Goal: Task Accomplishment & Management: Complete application form

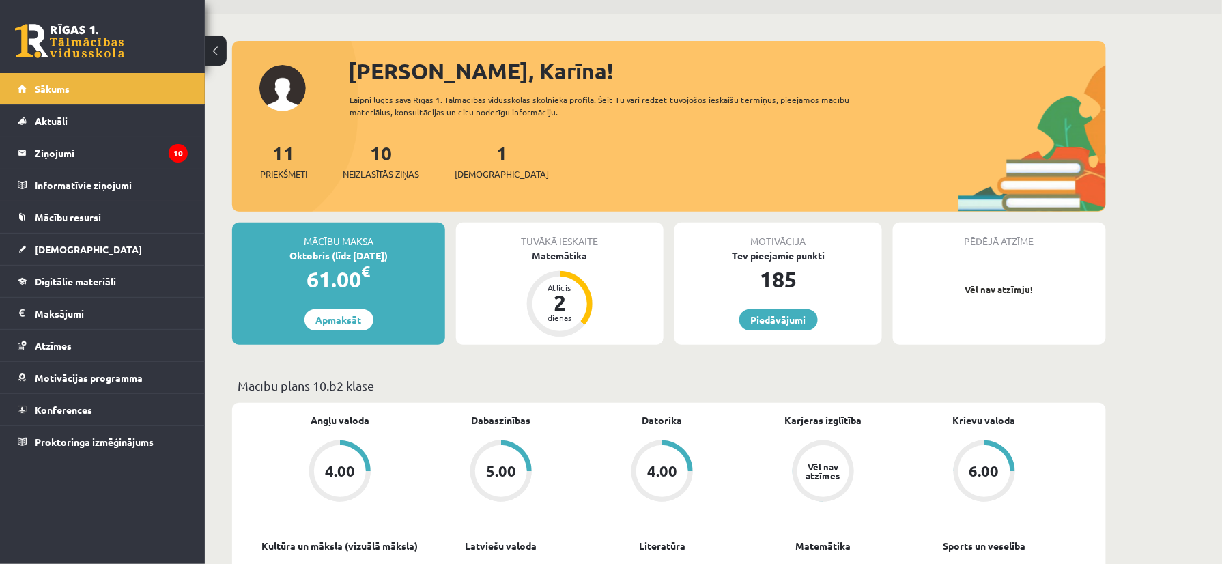
scroll to position [22, 0]
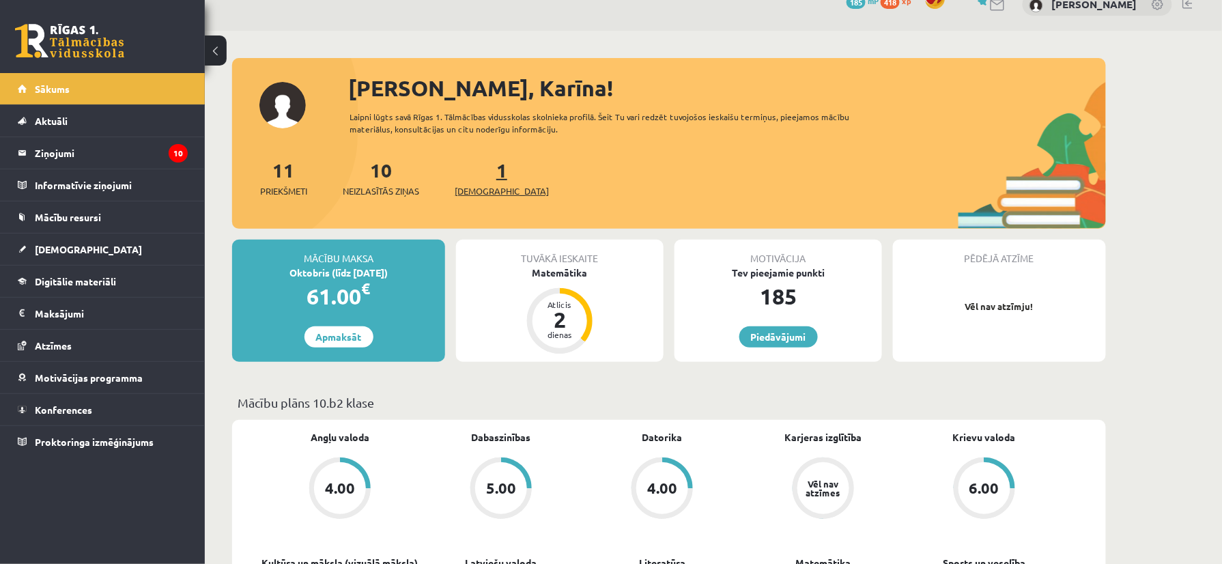
click at [472, 188] on span "[DEMOGRAPHIC_DATA]" at bounding box center [502, 191] width 94 height 14
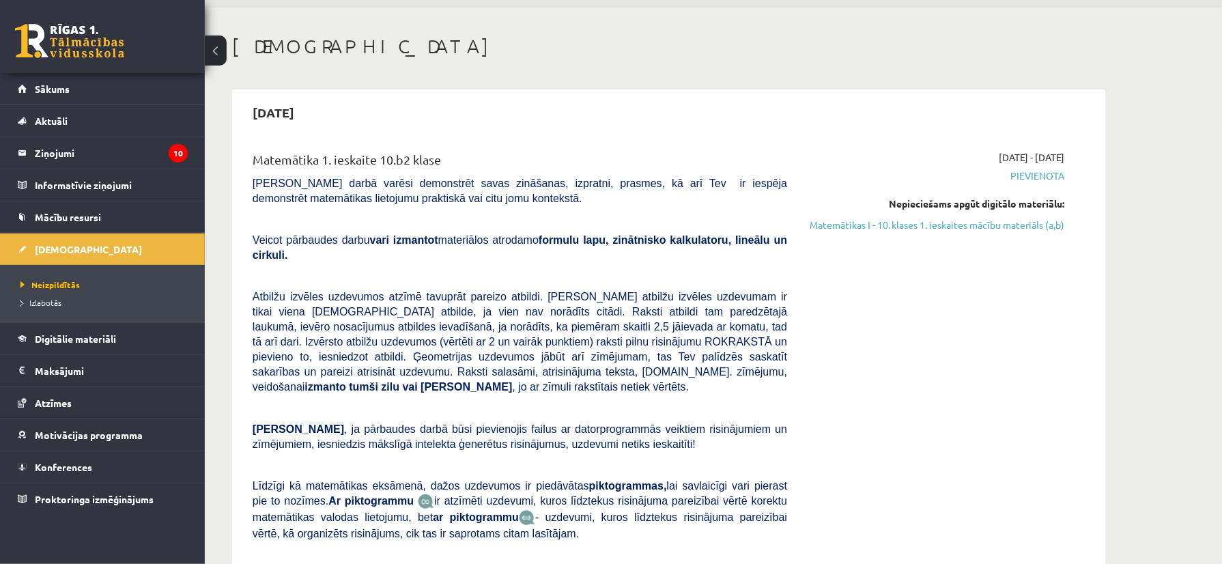
scroll to position [30, 0]
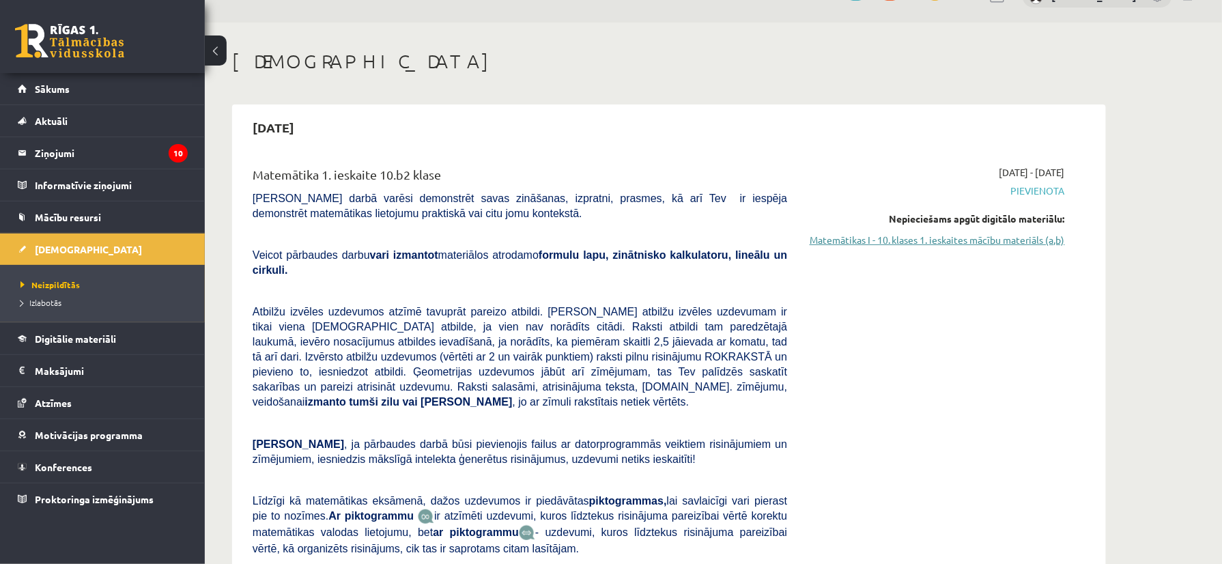
click at [1036, 240] on link "Matemātikas I - 10. klases 1. ieskaites mācību materiāls (a,b)" at bounding box center [936, 240] width 257 height 14
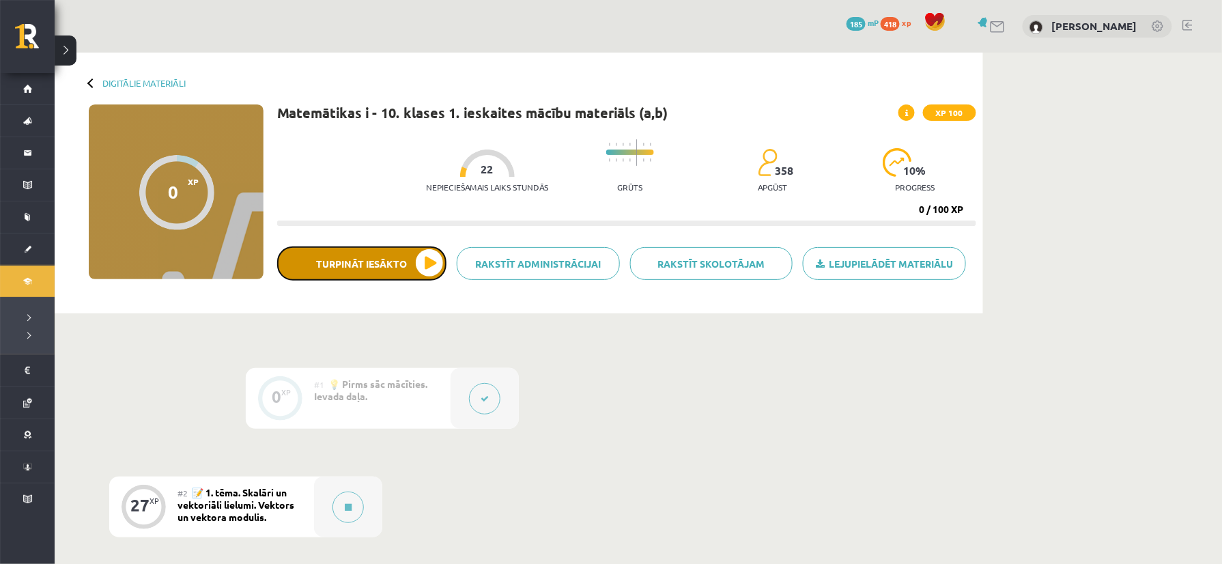
click at [386, 264] on button "Turpināt iesākto" at bounding box center [361, 263] width 169 height 34
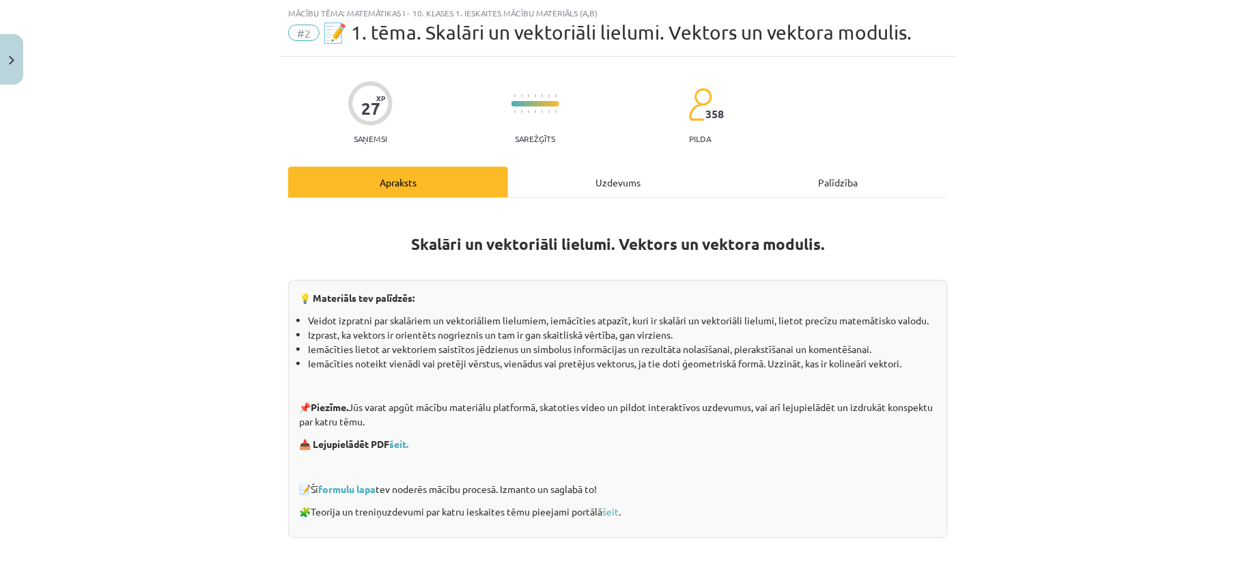
scroll to position [49, 0]
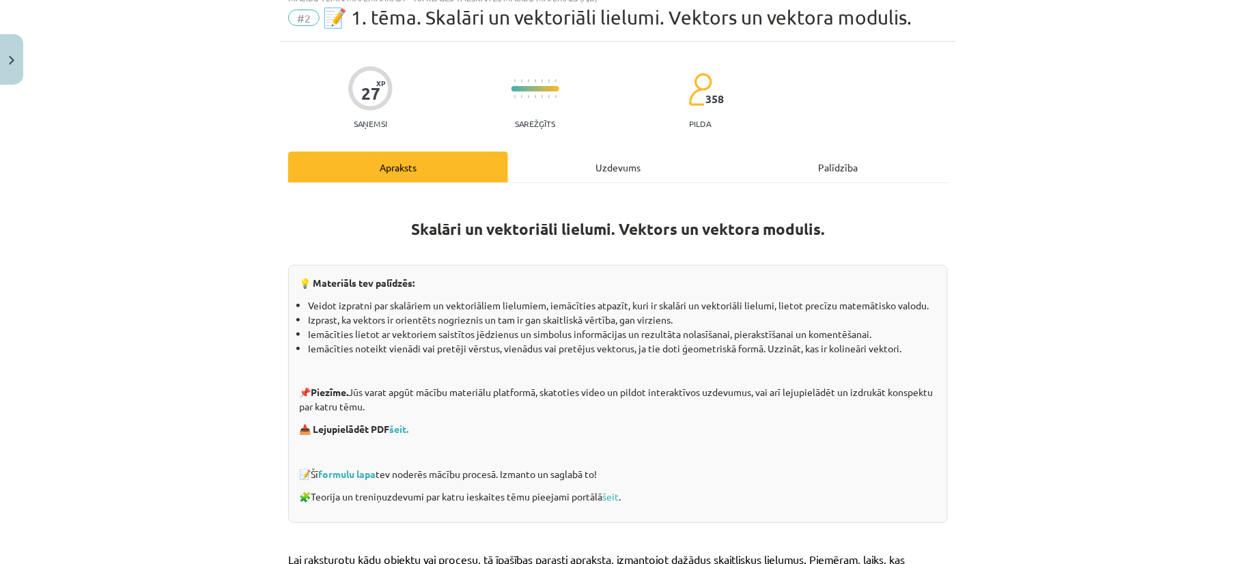
click at [610, 164] on div "Uzdevums" at bounding box center [618, 167] width 220 height 31
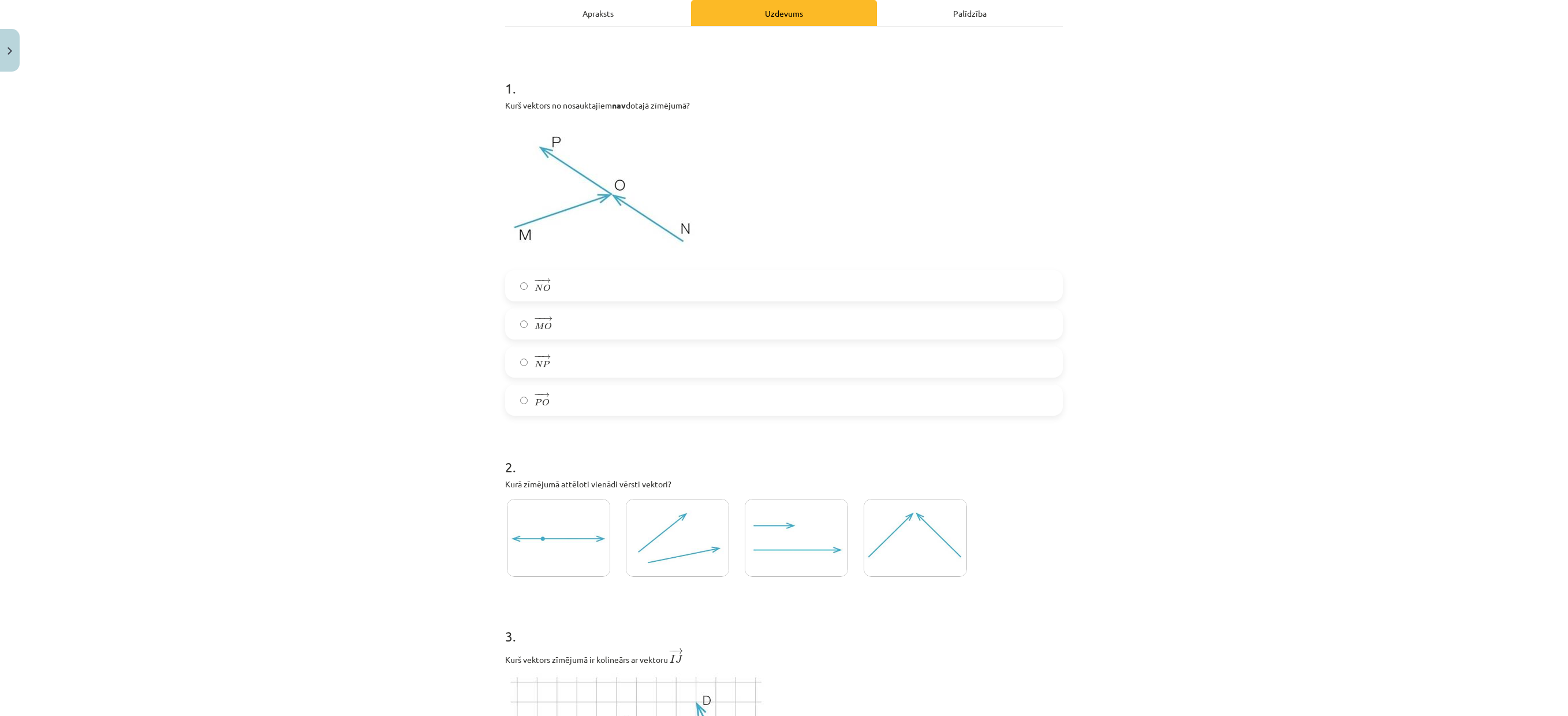
scroll to position [184, 0]
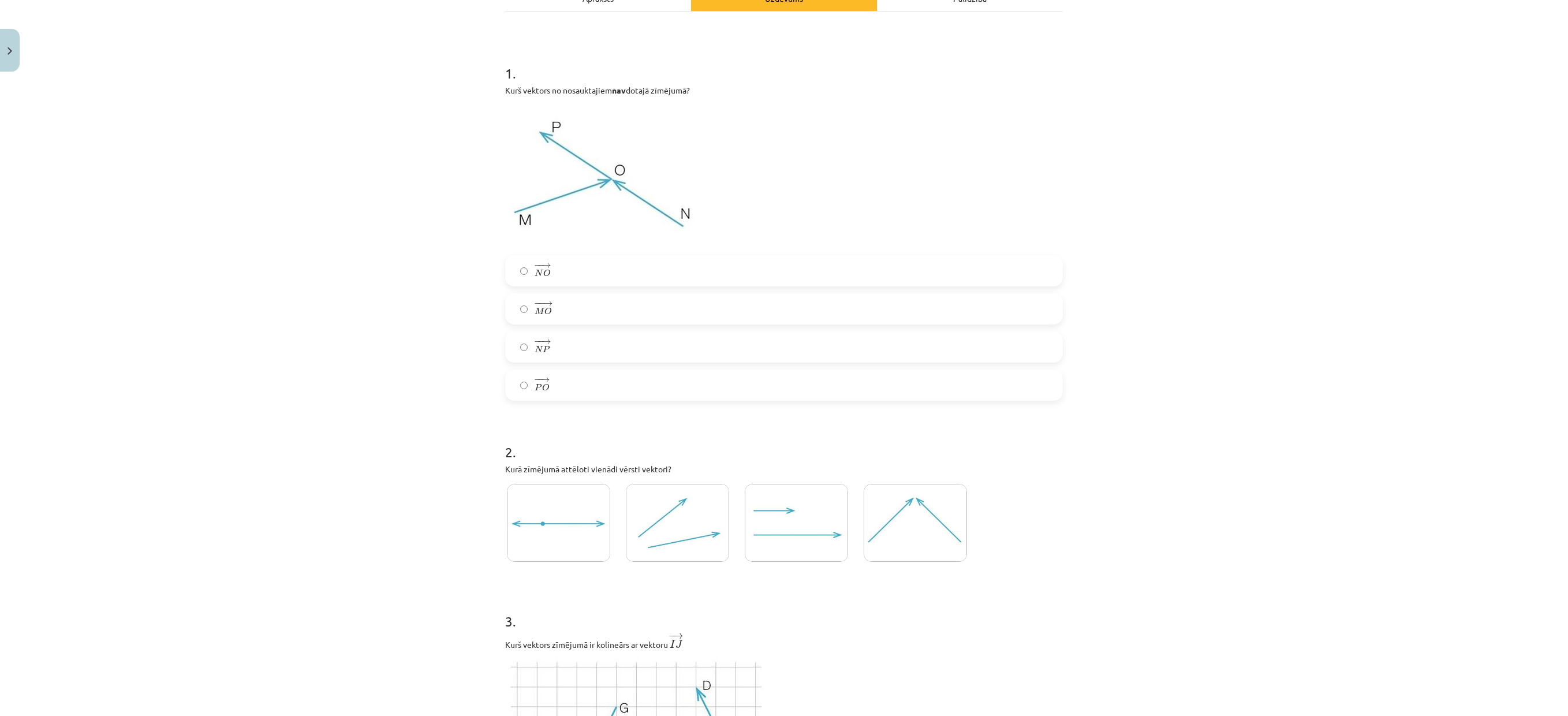
click at [903, 348] on label "− − → N P N P →" at bounding box center [784, 347] width 556 height 29
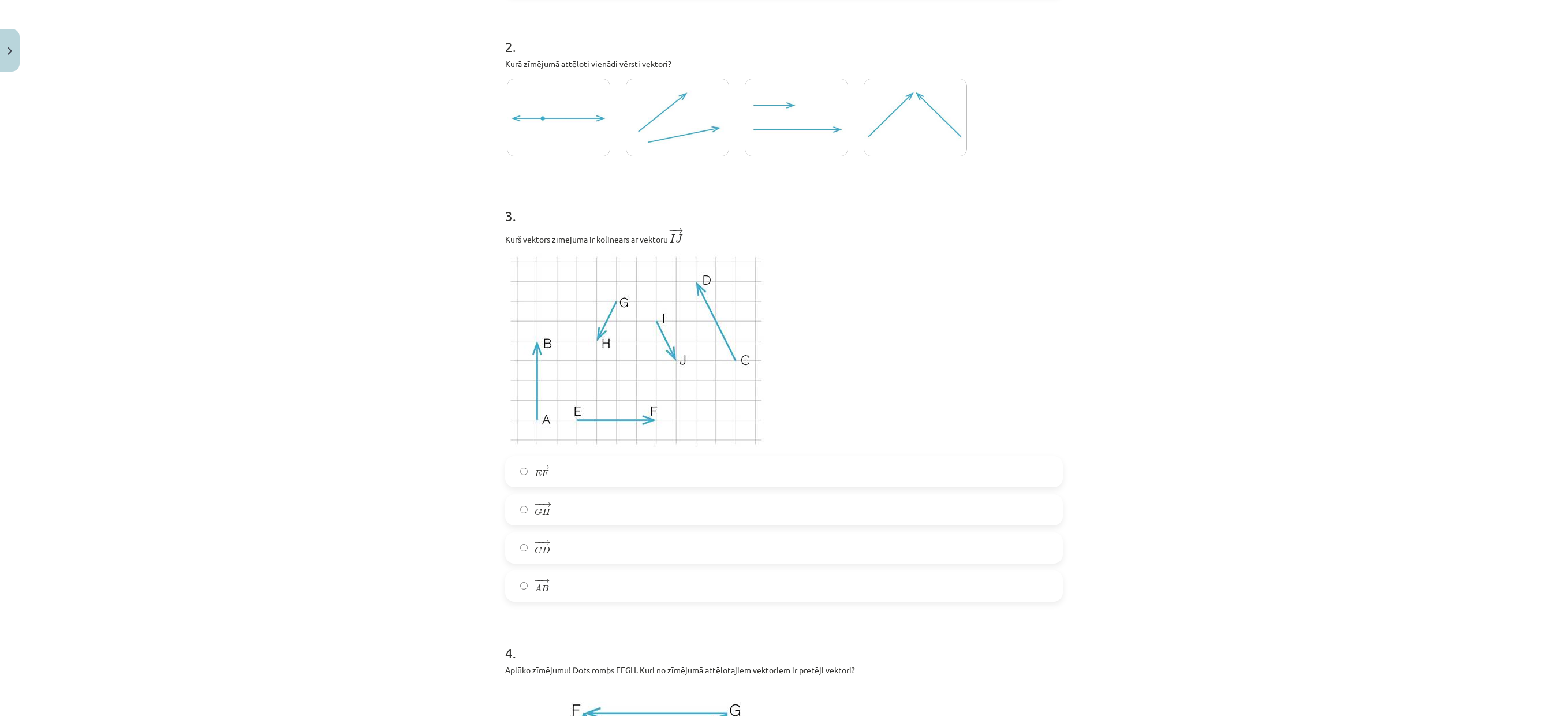
scroll to position [598, 0]
click at [764, 119] on img at bounding box center [797, 109] width 103 height 78
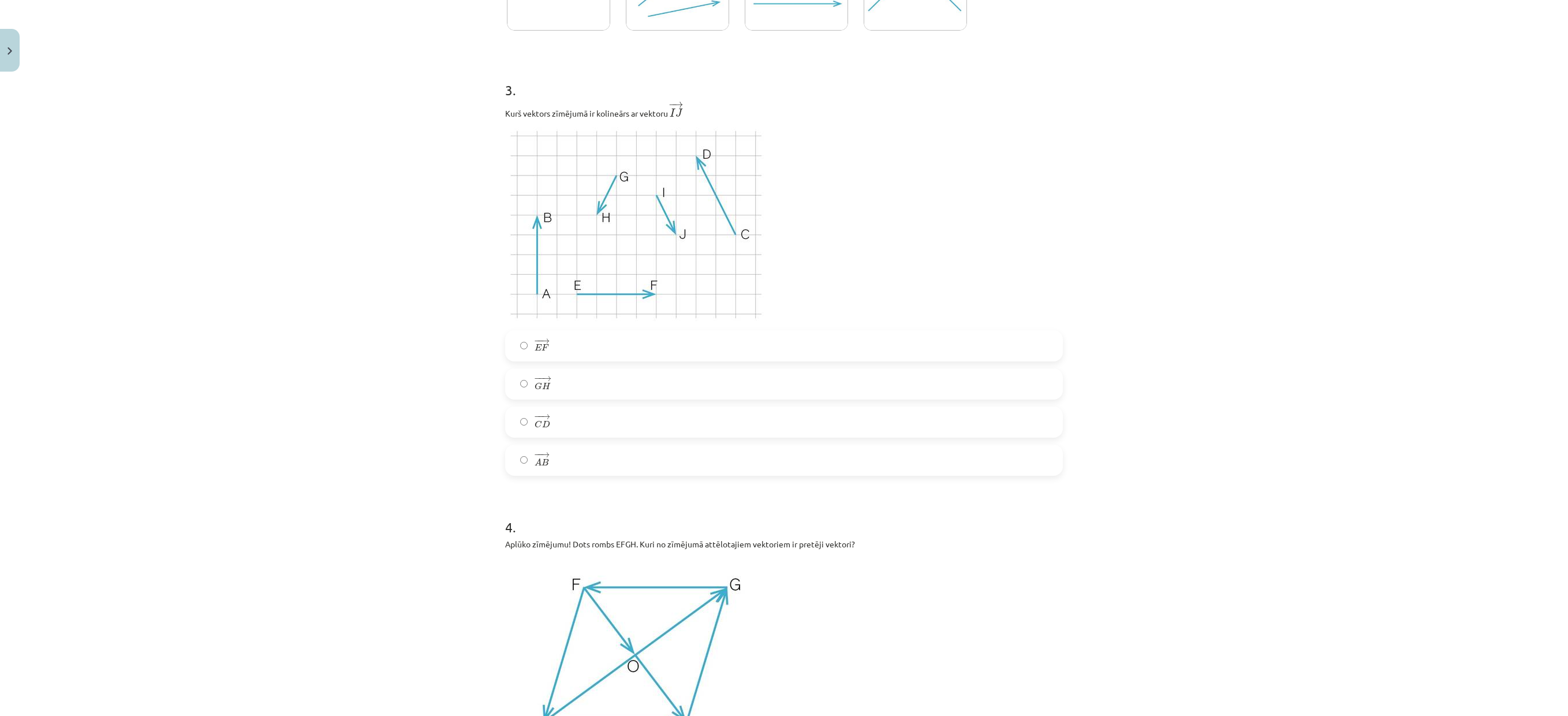
scroll to position [708, 0]
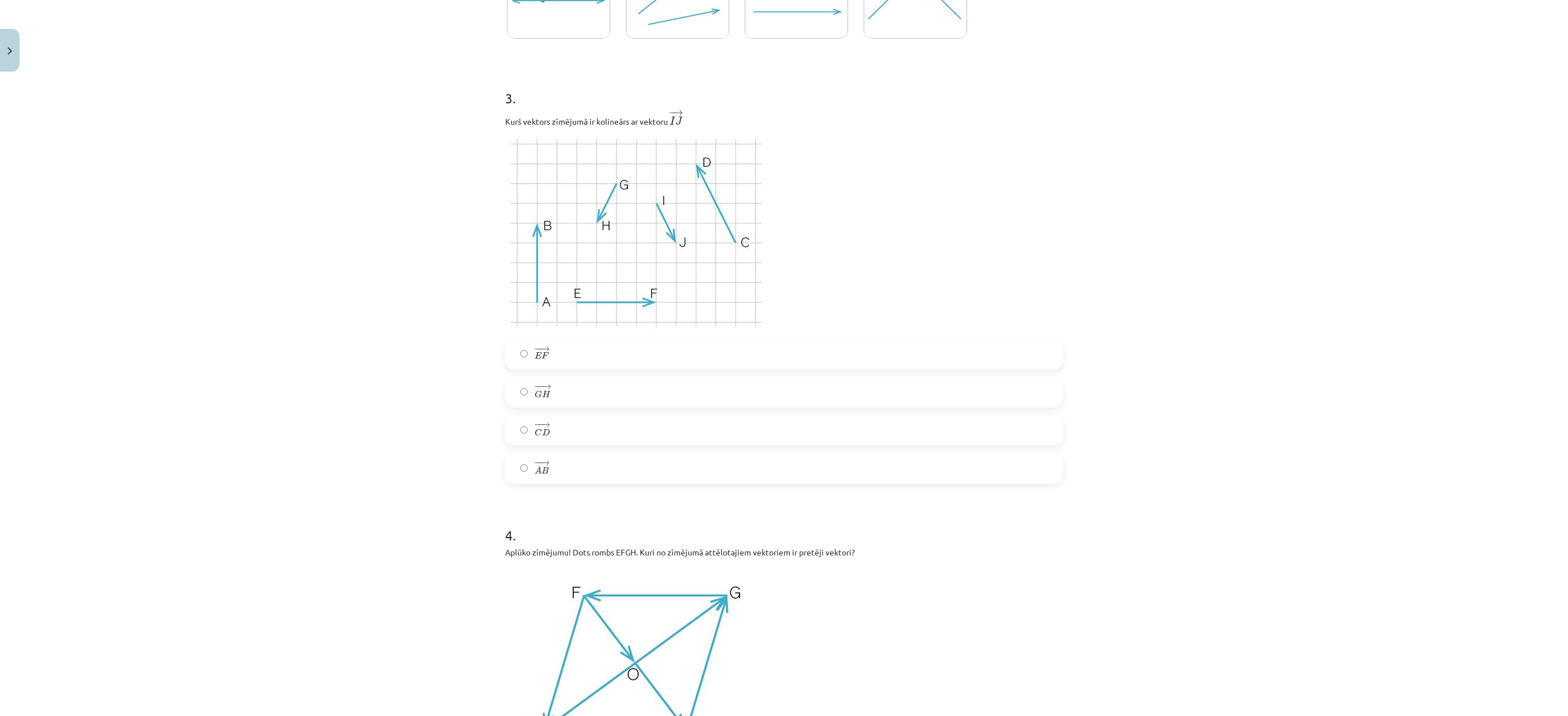
click at [639, 394] on label "− − → G H G H →" at bounding box center [784, 392] width 556 height 29
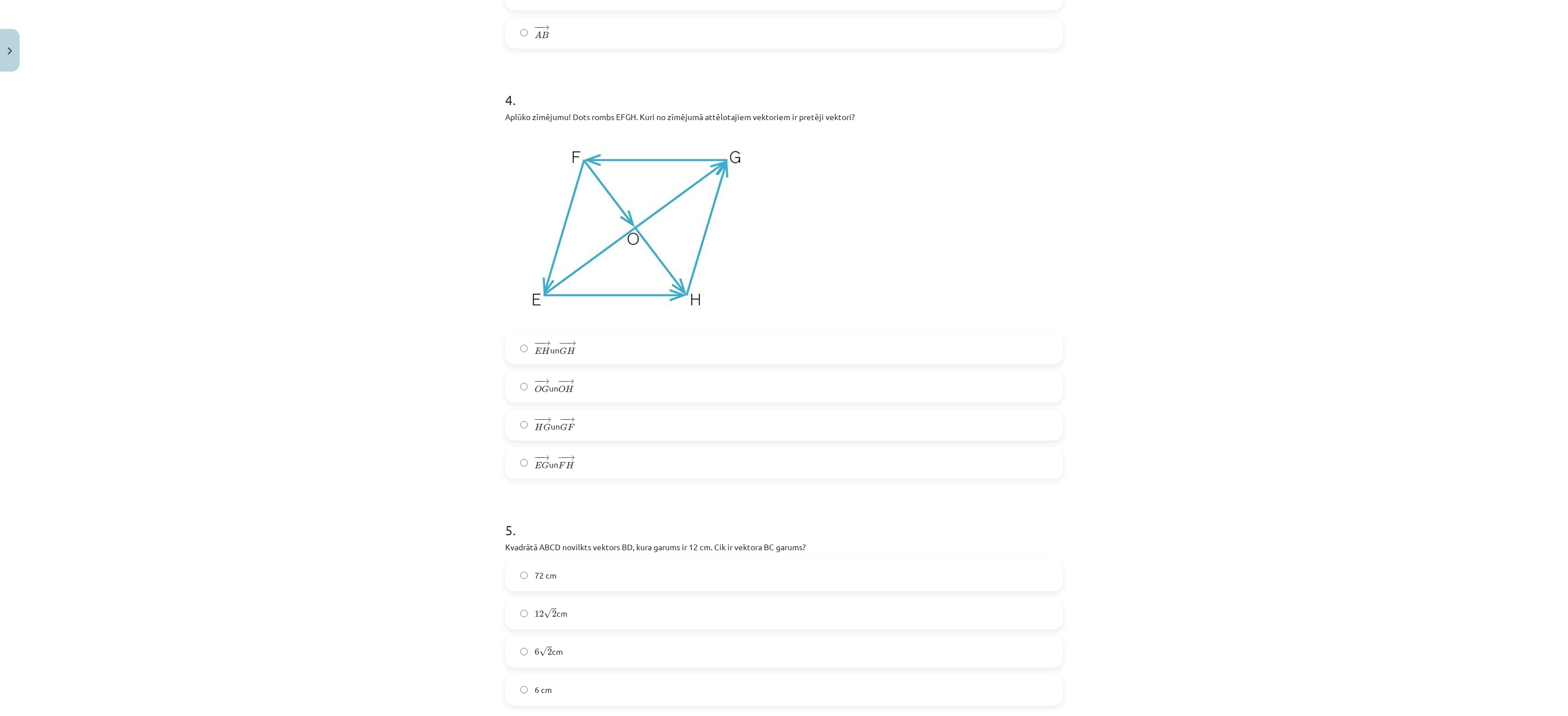
scroll to position [1151, 0]
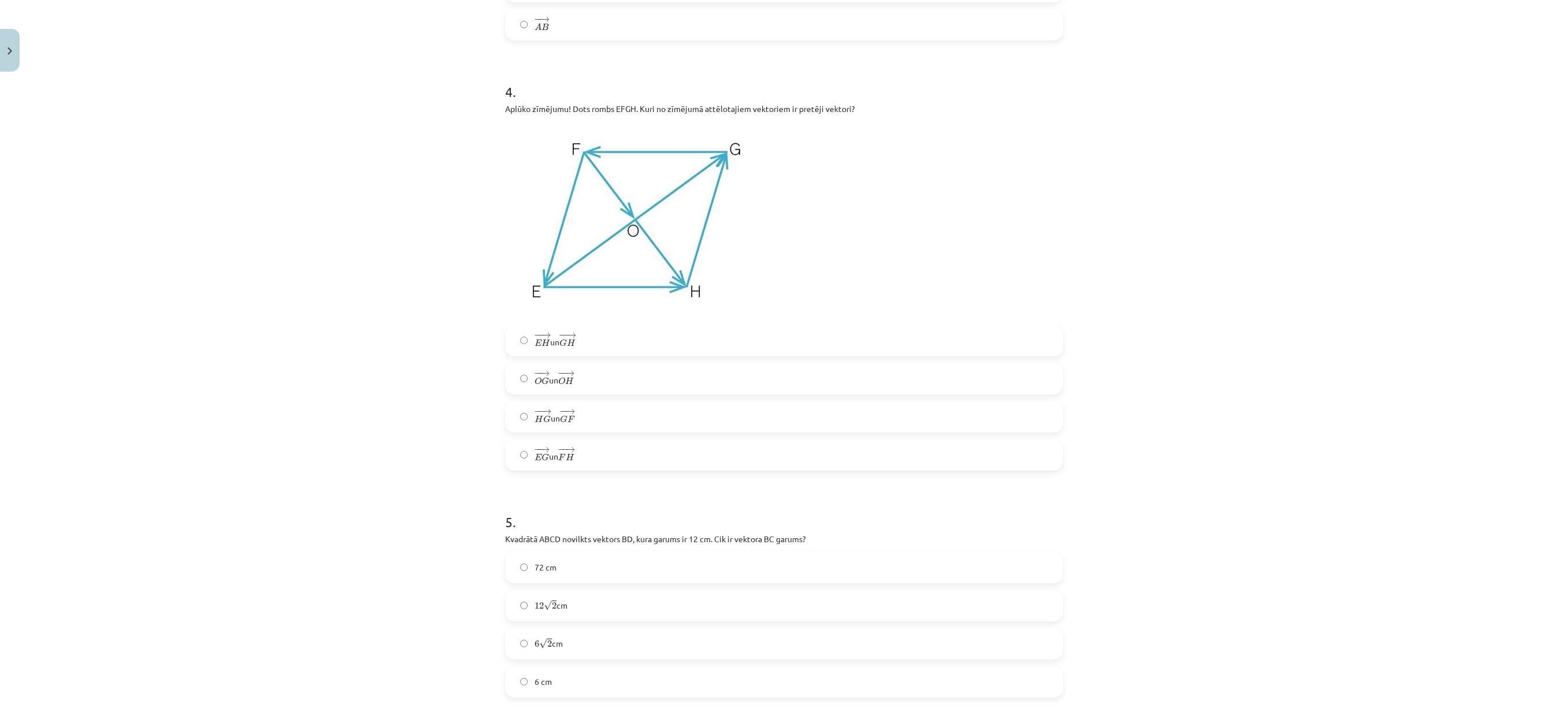
click at [647, 459] on label "− − → E G E G → un − − → F H F H →" at bounding box center [784, 455] width 556 height 29
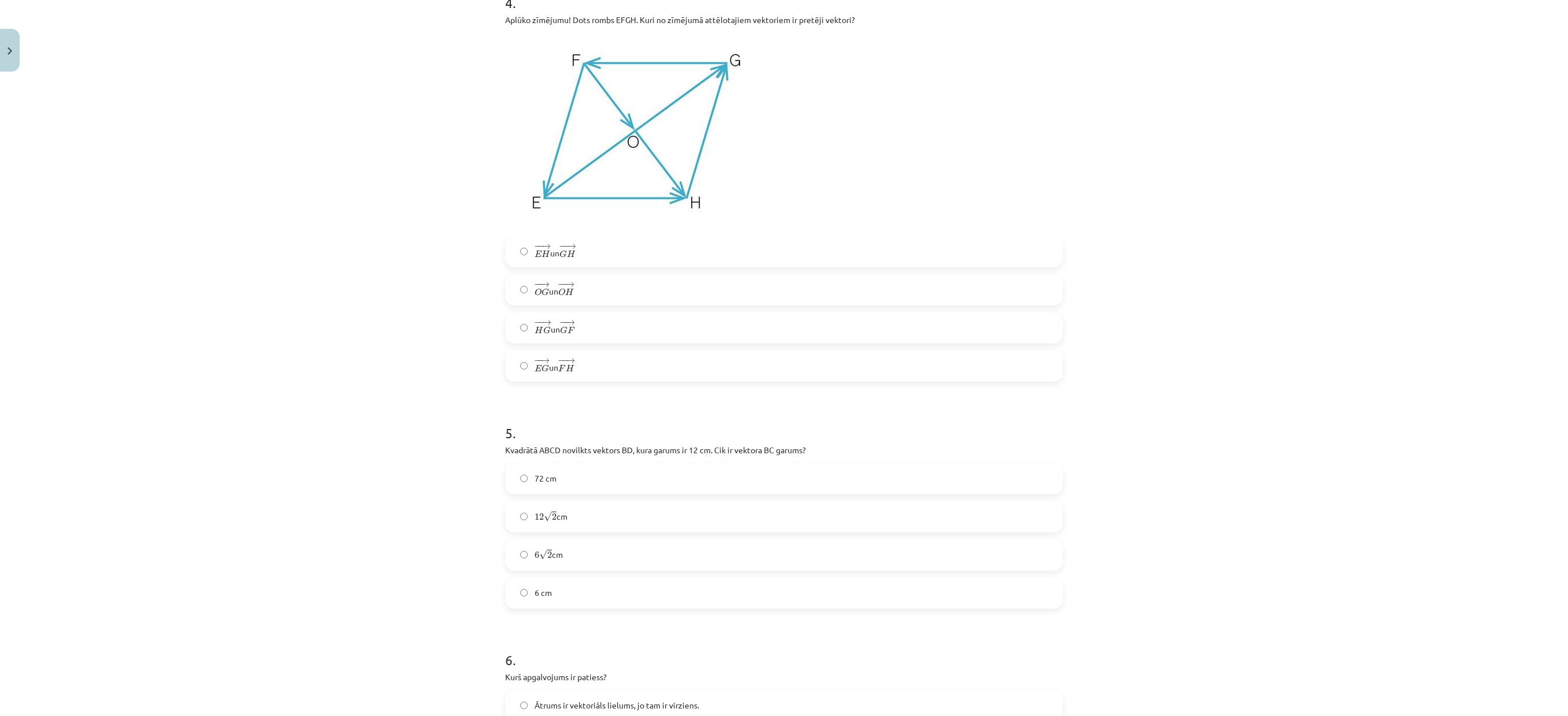
scroll to position [1247, 0]
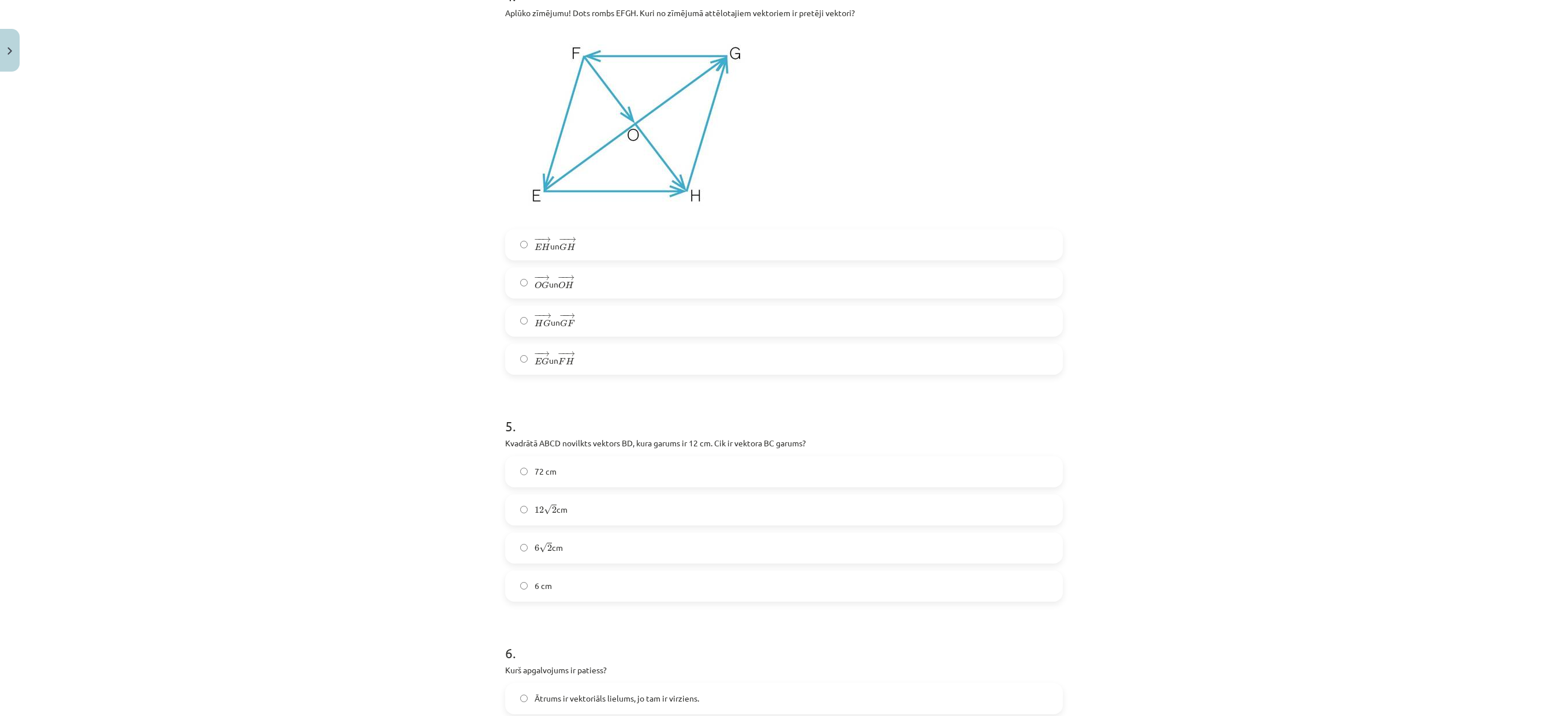
click at [859, 476] on label "6 √ 2 6 2 cm" at bounding box center [784, 548] width 556 height 29
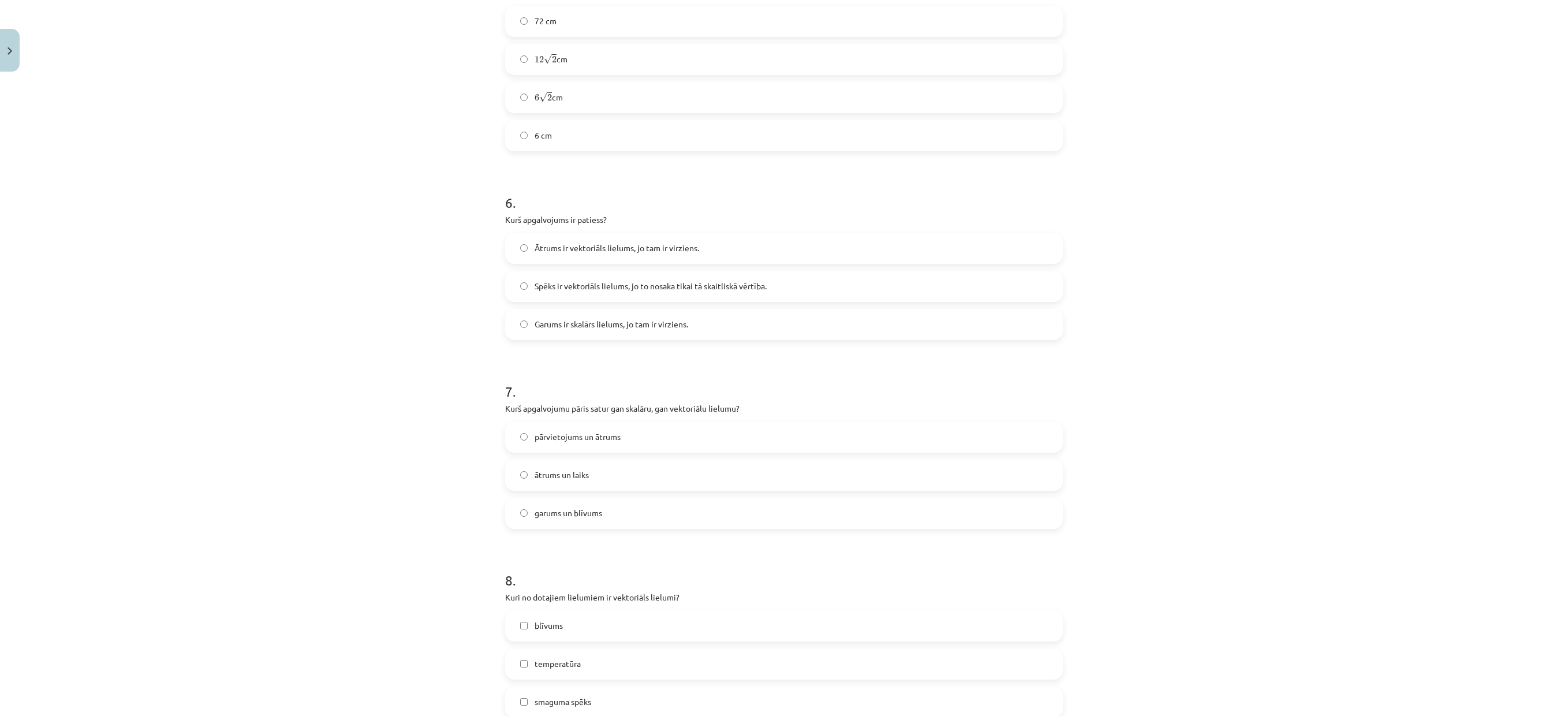
scroll to position [1682, 0]
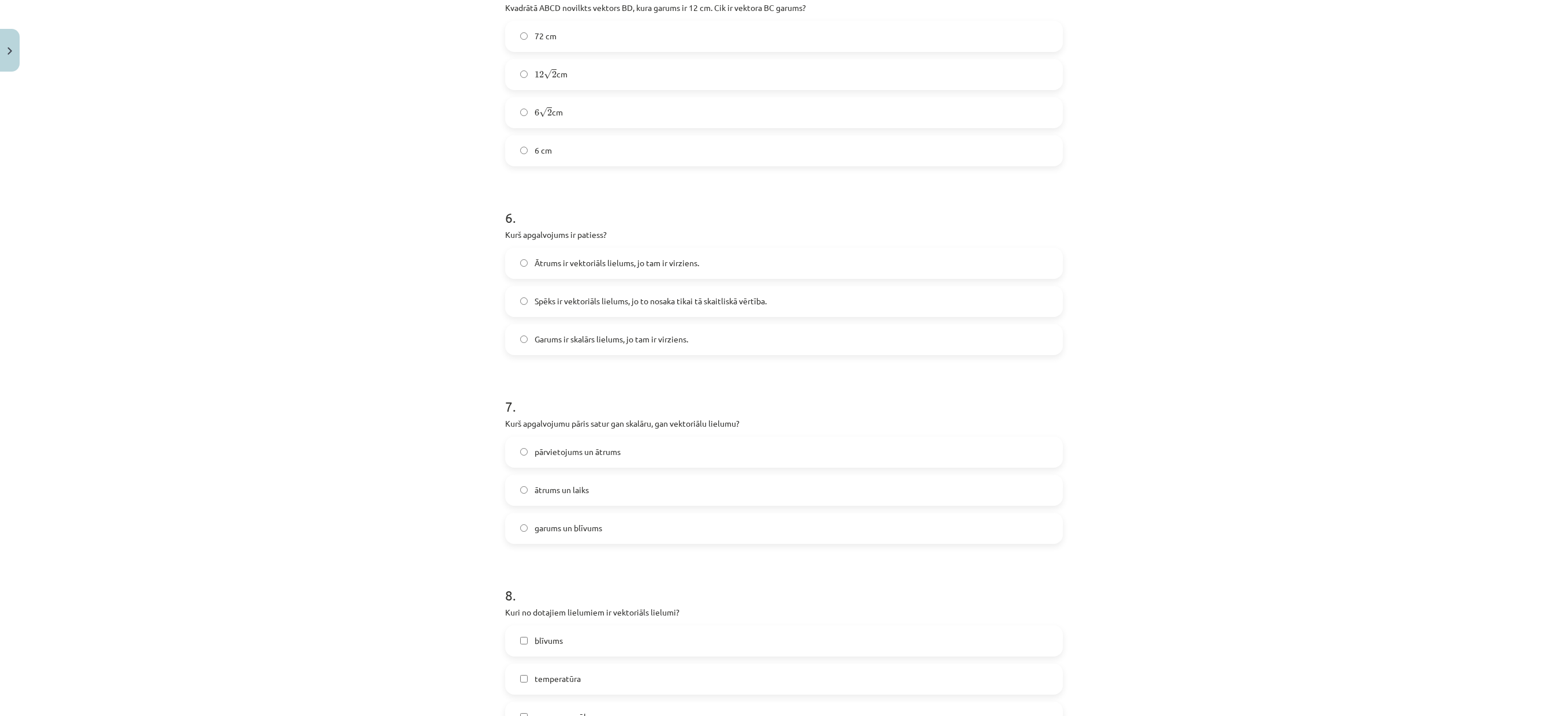
click at [796, 265] on label "Ātrums ir vektoriāls lielums, jo tam ir virziens." at bounding box center [784, 263] width 556 height 29
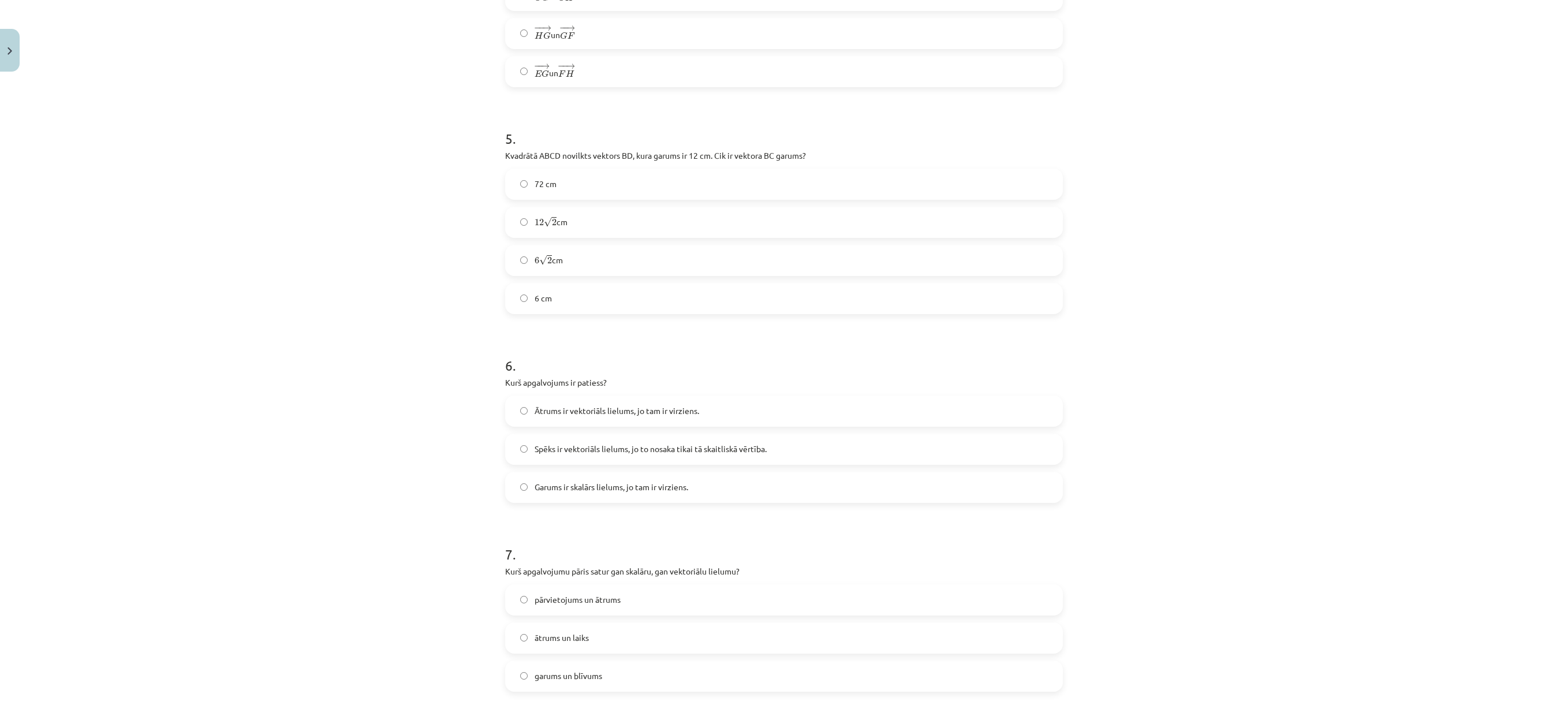
scroll to position [1593, 0]
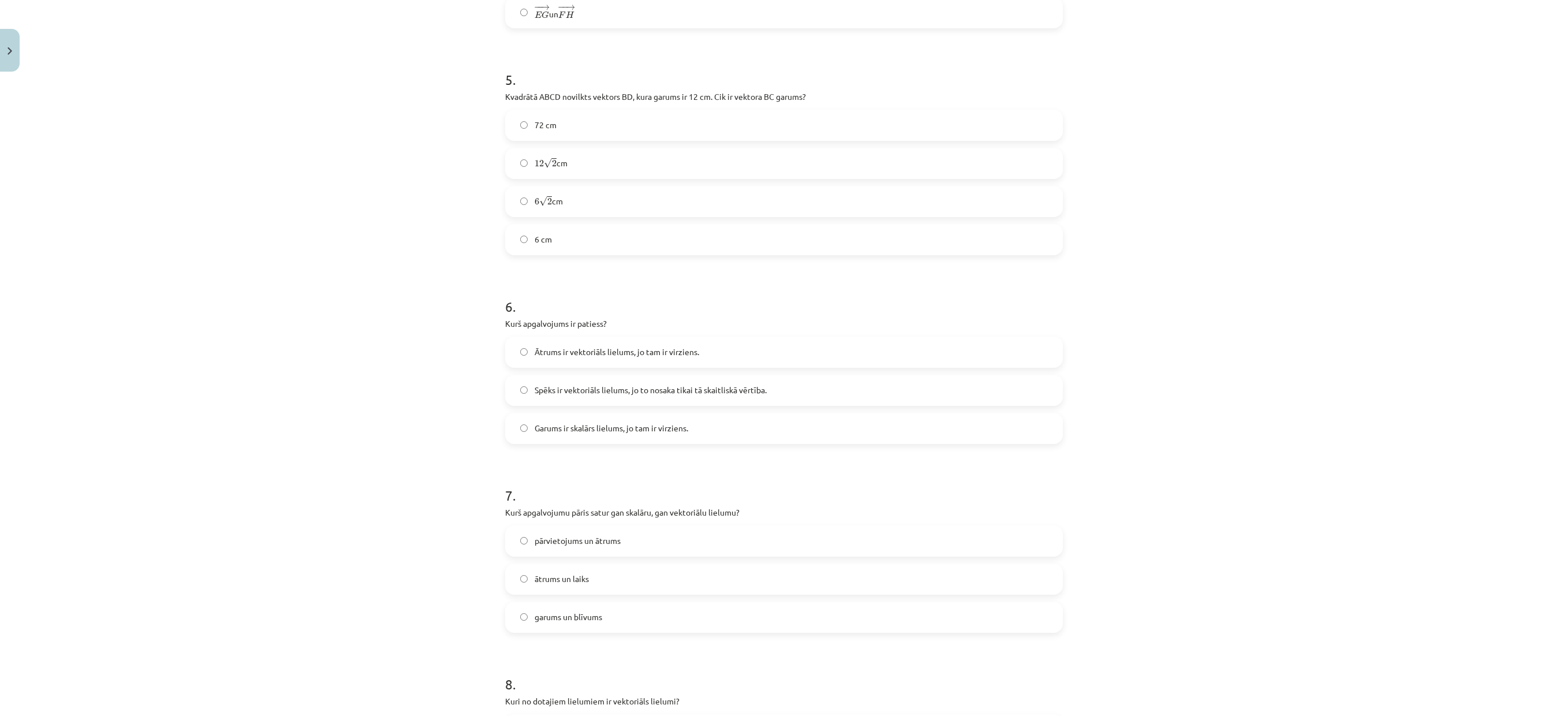
click at [985, 476] on label "ātrums un laiks" at bounding box center [784, 579] width 556 height 29
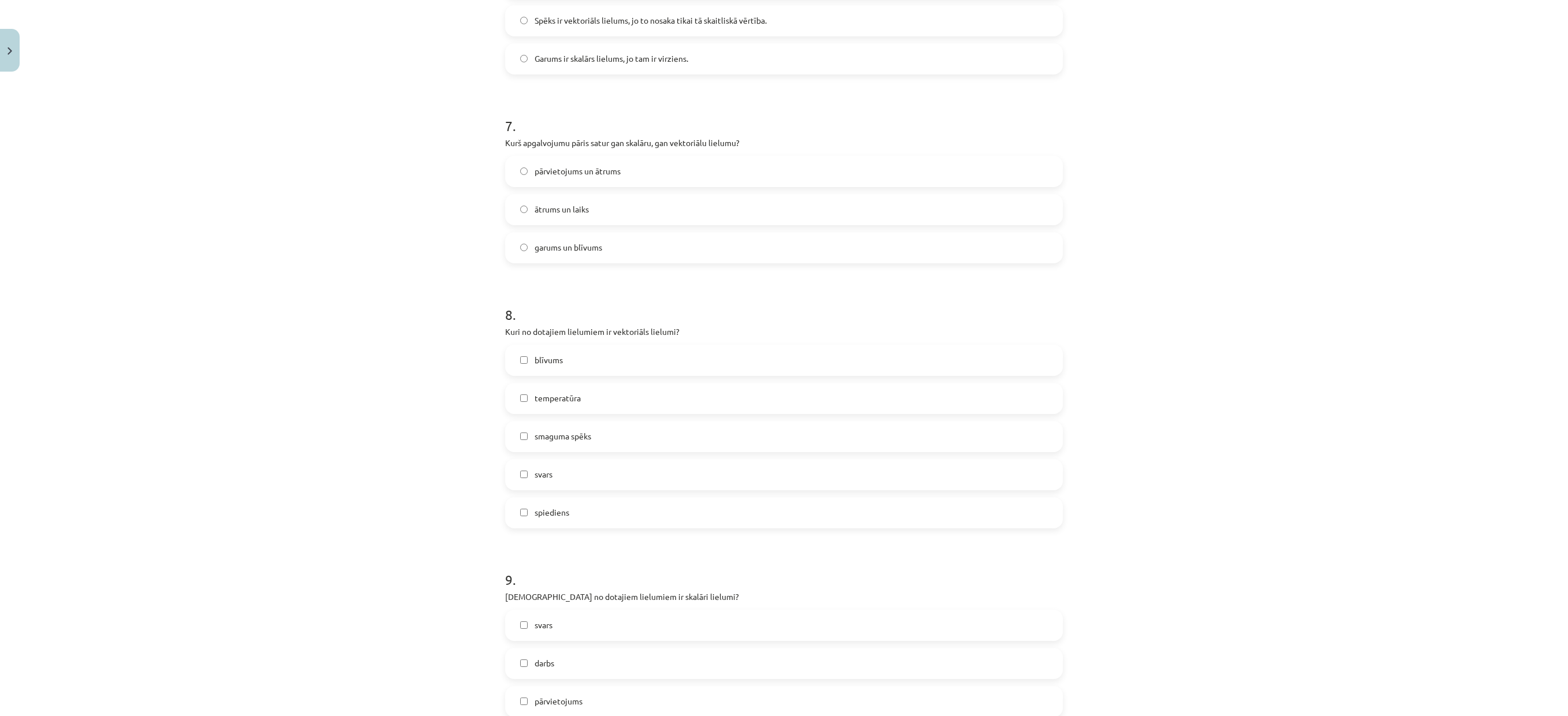
scroll to position [1970, 0]
drag, startPoint x: 968, startPoint y: 467, endPoint x: 964, endPoint y: 455, distance: 12.6
click at [968, 462] on label "svars" at bounding box center [784, 467] width 556 height 29
click at [951, 410] on div "blīvums temperatūra smaguma spēks svars spiediens" at bounding box center [784, 429] width 558 height 183
click at [999, 394] on label "temperatūra" at bounding box center [784, 391] width 556 height 29
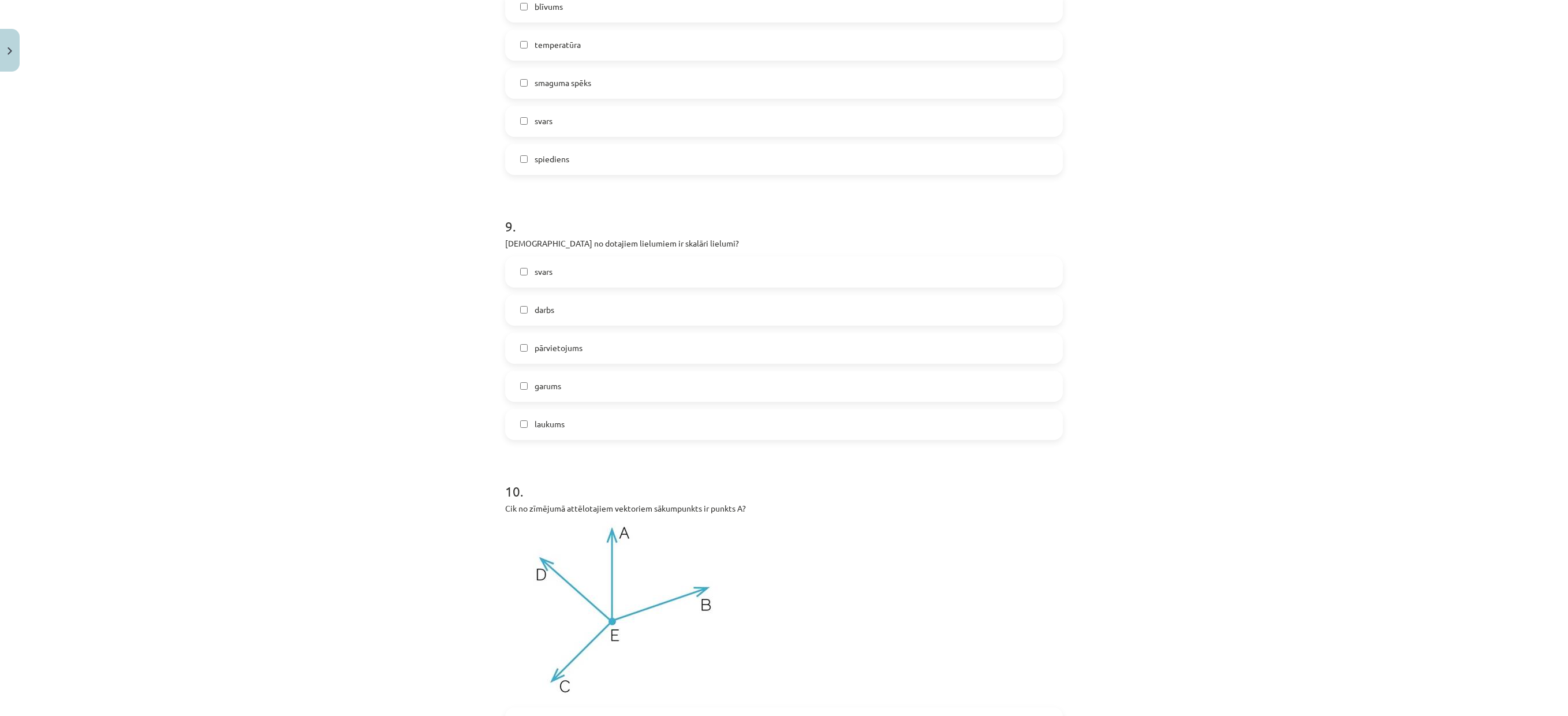
scroll to position [2324, 0]
click at [985, 381] on label "garums" at bounding box center [784, 378] width 556 height 29
click at [971, 338] on label "pārvietojums" at bounding box center [784, 340] width 556 height 29
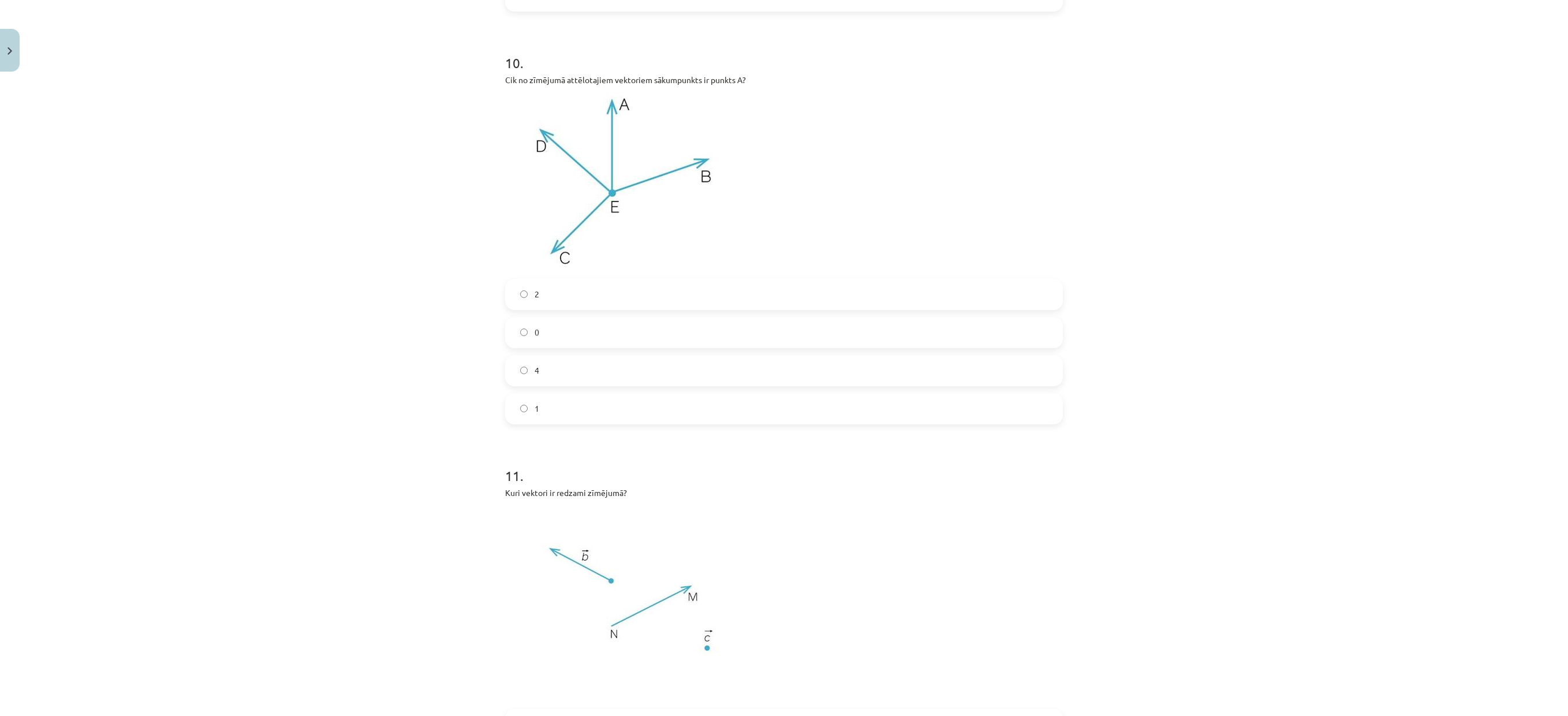
scroll to position [2751, 0]
click at [1033, 361] on label "4" at bounding box center [784, 363] width 556 height 29
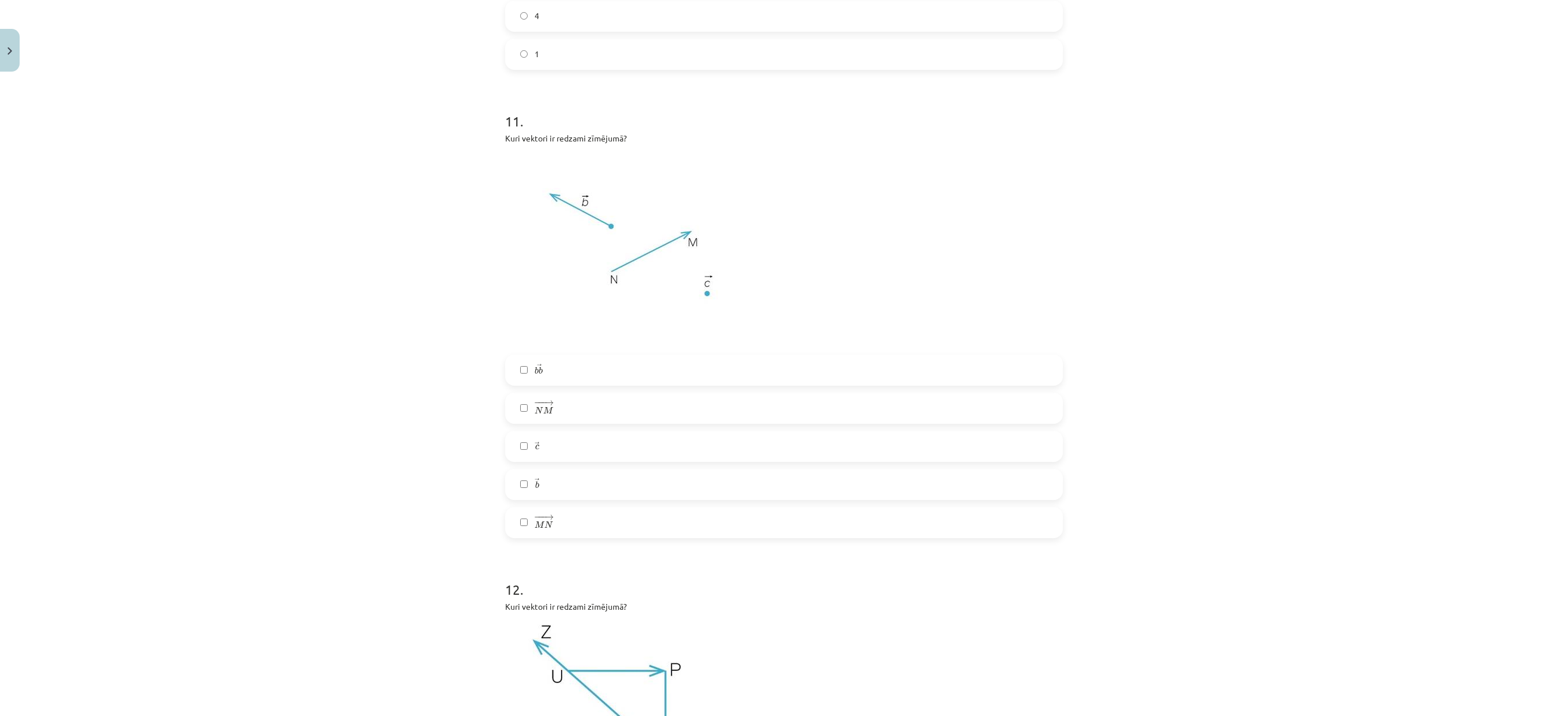
scroll to position [3090, 0]
click at [803, 375] on label "→ b b b b →" at bounding box center [784, 378] width 556 height 29
drag, startPoint x: 787, startPoint y: 464, endPoint x: 1074, endPoint y: 424, distance: 289.8
click at [791, 458] on label "→ c c →" at bounding box center [784, 454] width 556 height 29
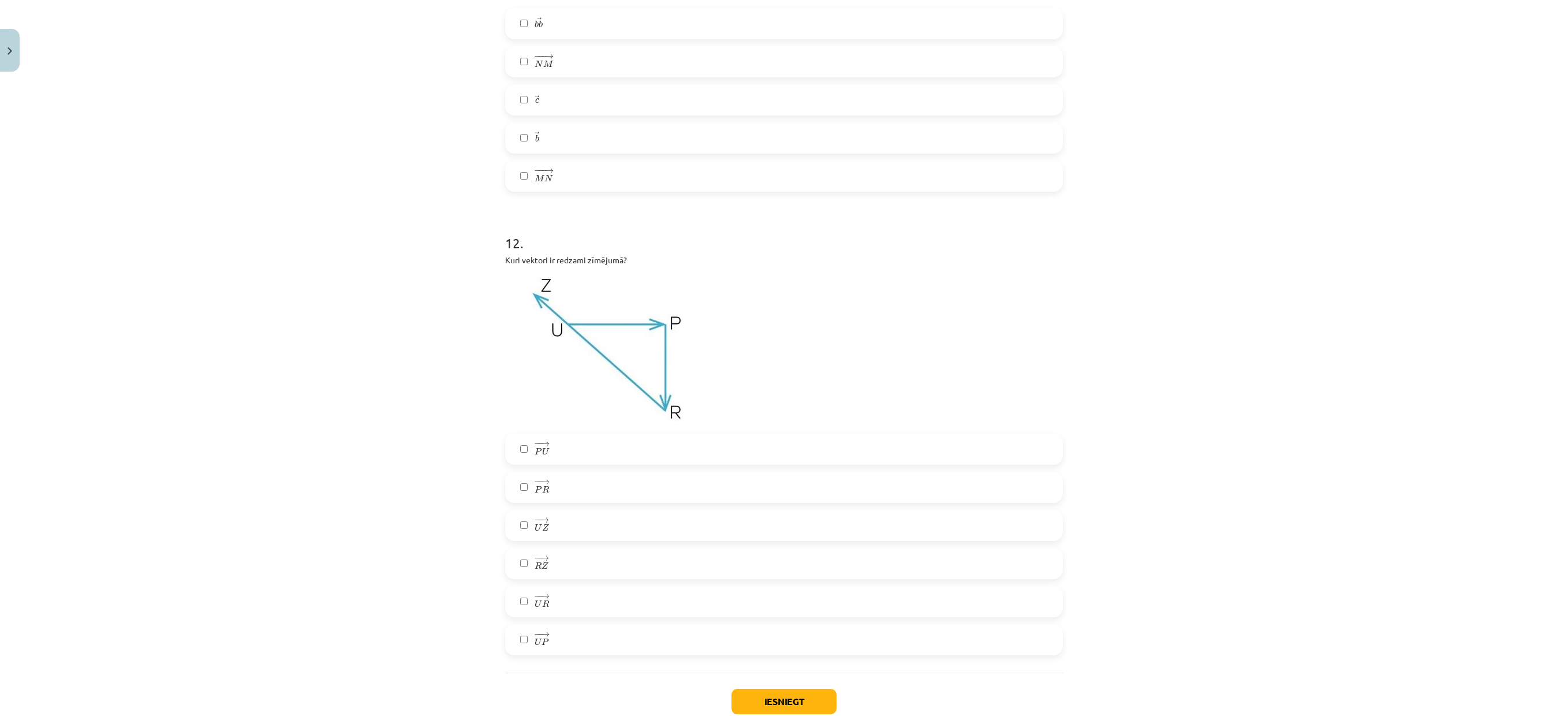
scroll to position [3489, 0]
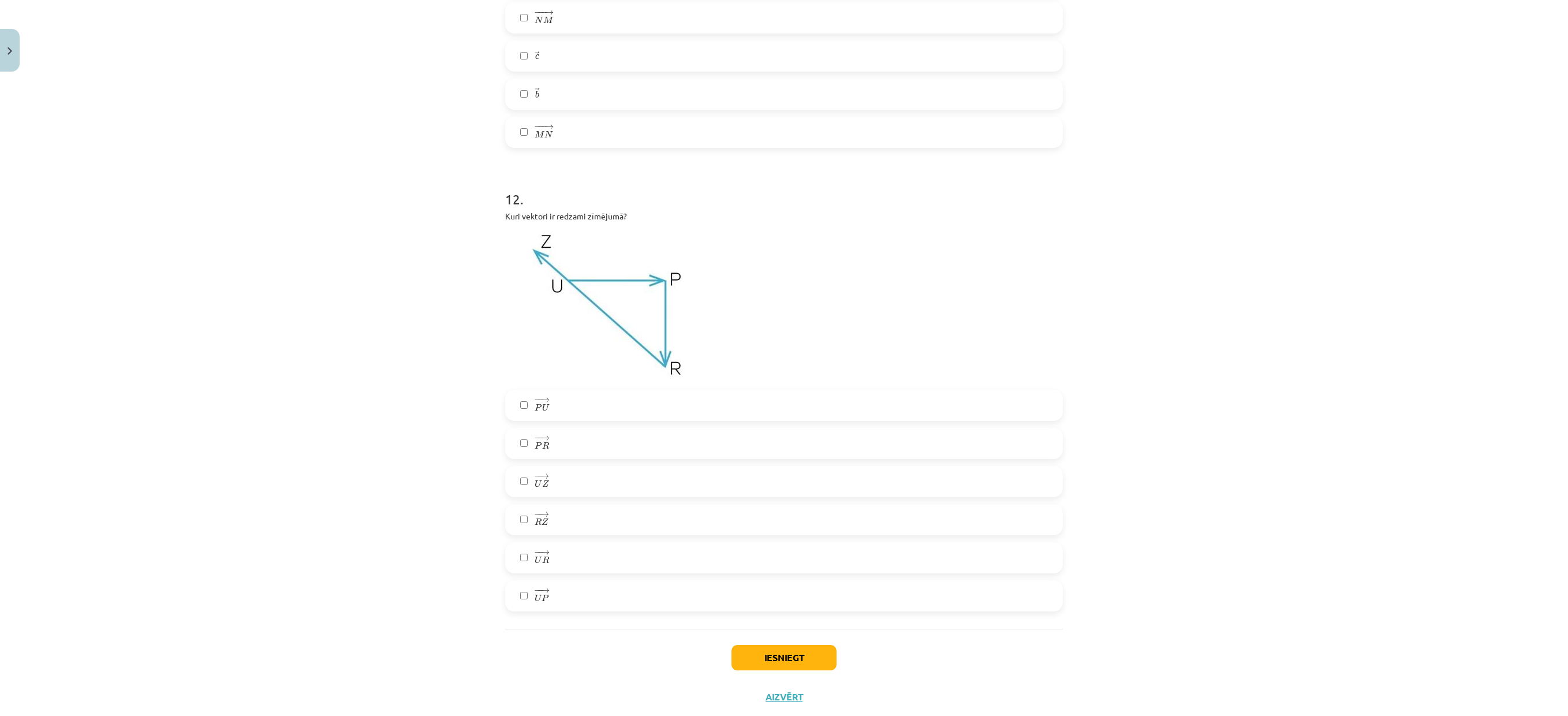
drag, startPoint x: 939, startPoint y: 522, endPoint x: 932, endPoint y: 500, distance: 23.1
click at [938, 476] on label "− − → R Z R Z →" at bounding box center [784, 519] width 556 height 29
click at [931, 476] on label "− − → U Z U Z →" at bounding box center [784, 481] width 556 height 29
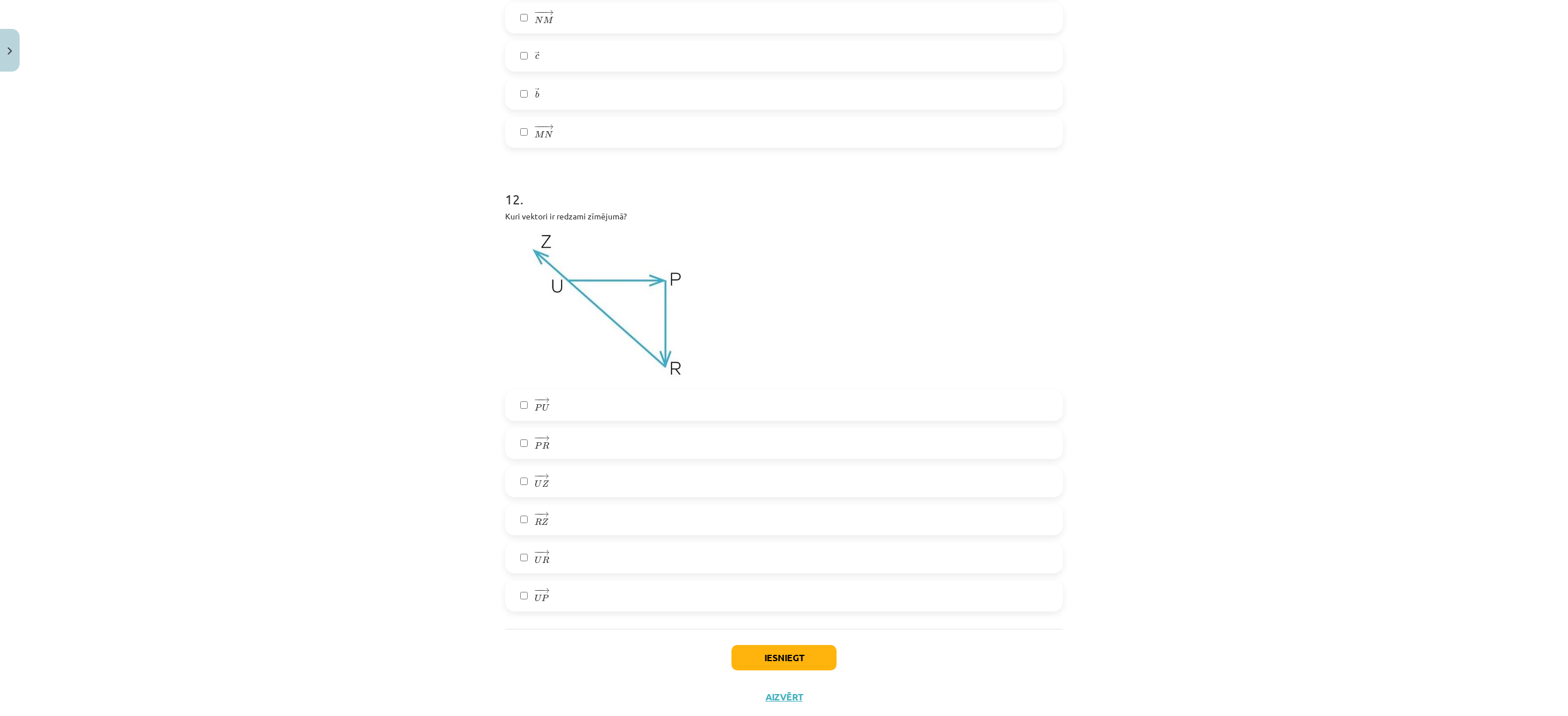
drag, startPoint x: 888, startPoint y: 605, endPoint x: 885, endPoint y: 610, distance: 5.8
click at [887, 476] on label "− − → U P U P →" at bounding box center [784, 596] width 556 height 29
click at [792, 476] on button "Iesniegt" at bounding box center [784, 658] width 105 height 25
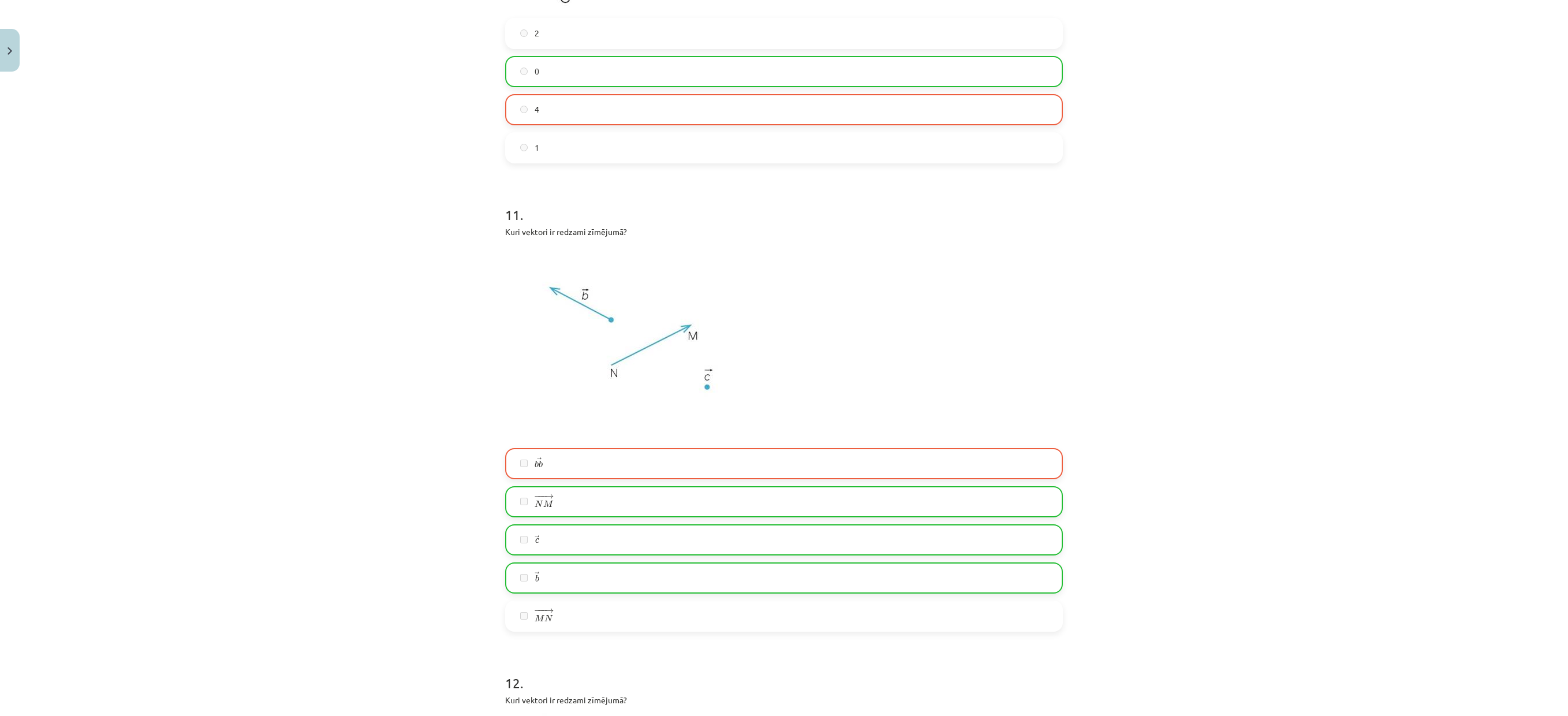
scroll to position [3556, 0]
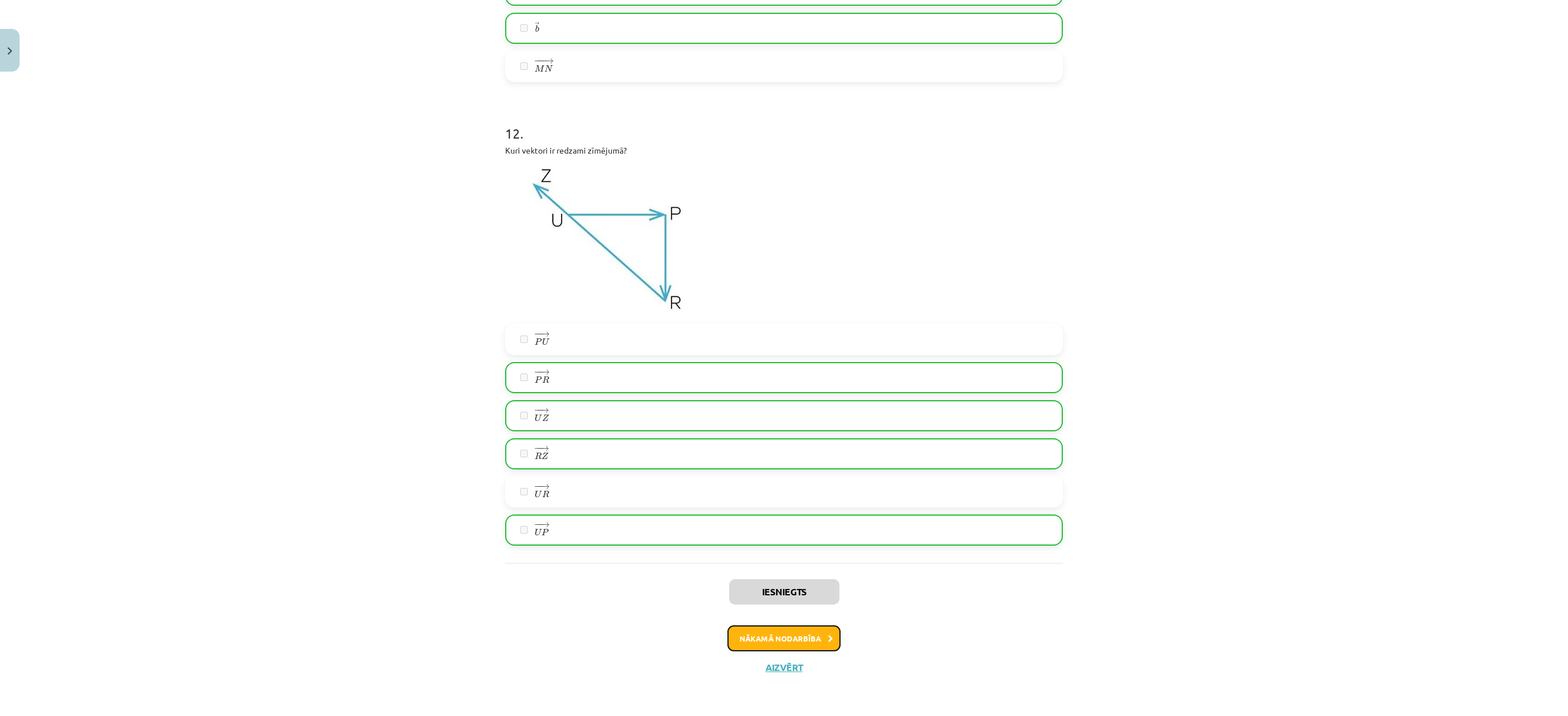
click at [812, 476] on button "Nākamā nodarbība" at bounding box center [784, 637] width 113 height 26
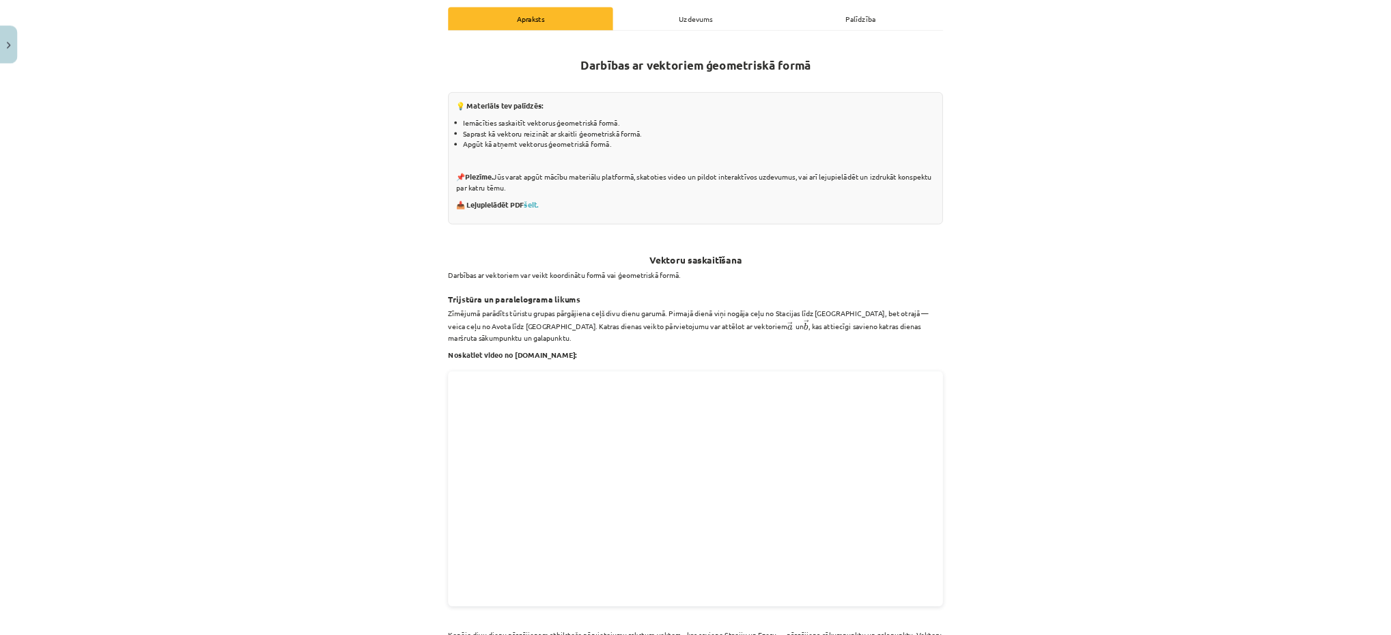
scroll to position [34, 0]
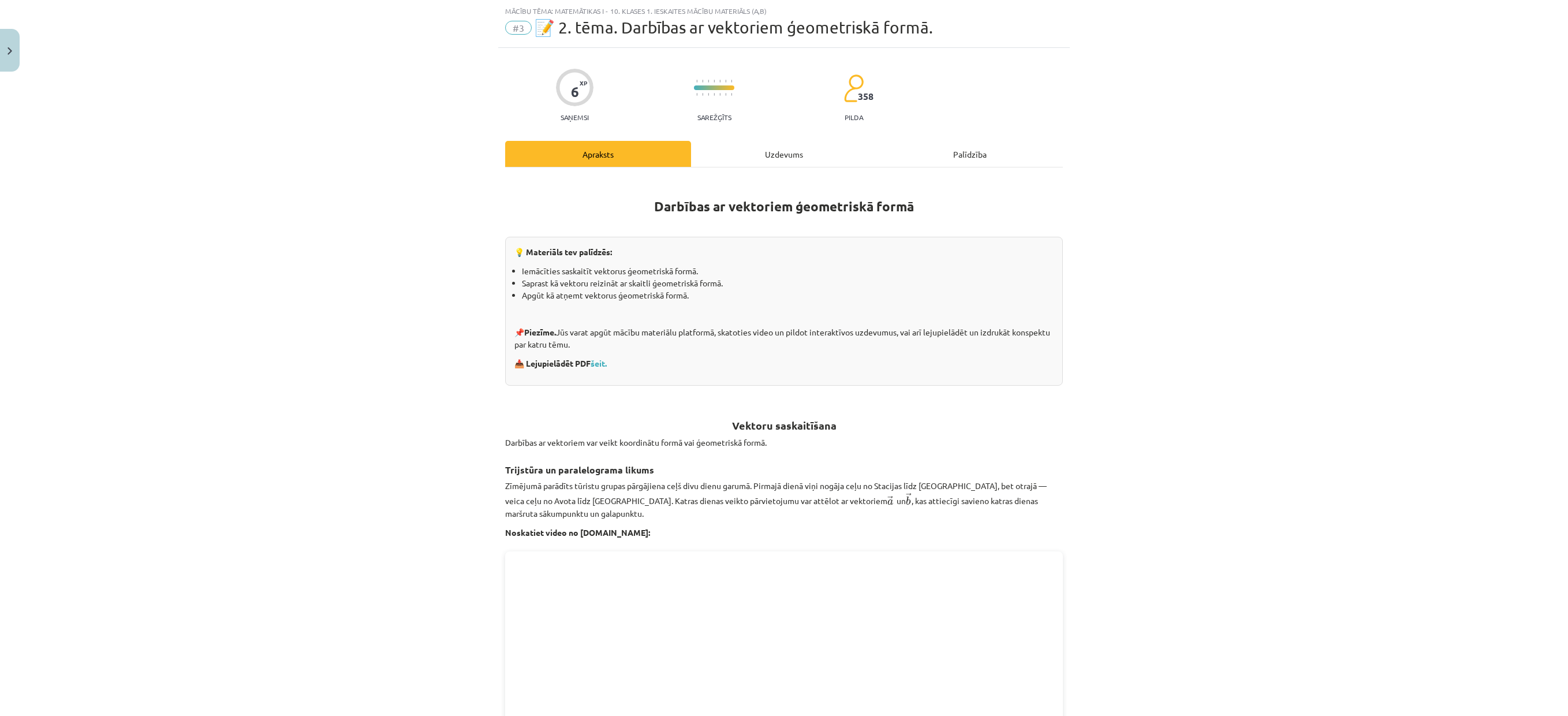
click at [778, 152] on div "Uzdevums" at bounding box center [784, 154] width 186 height 26
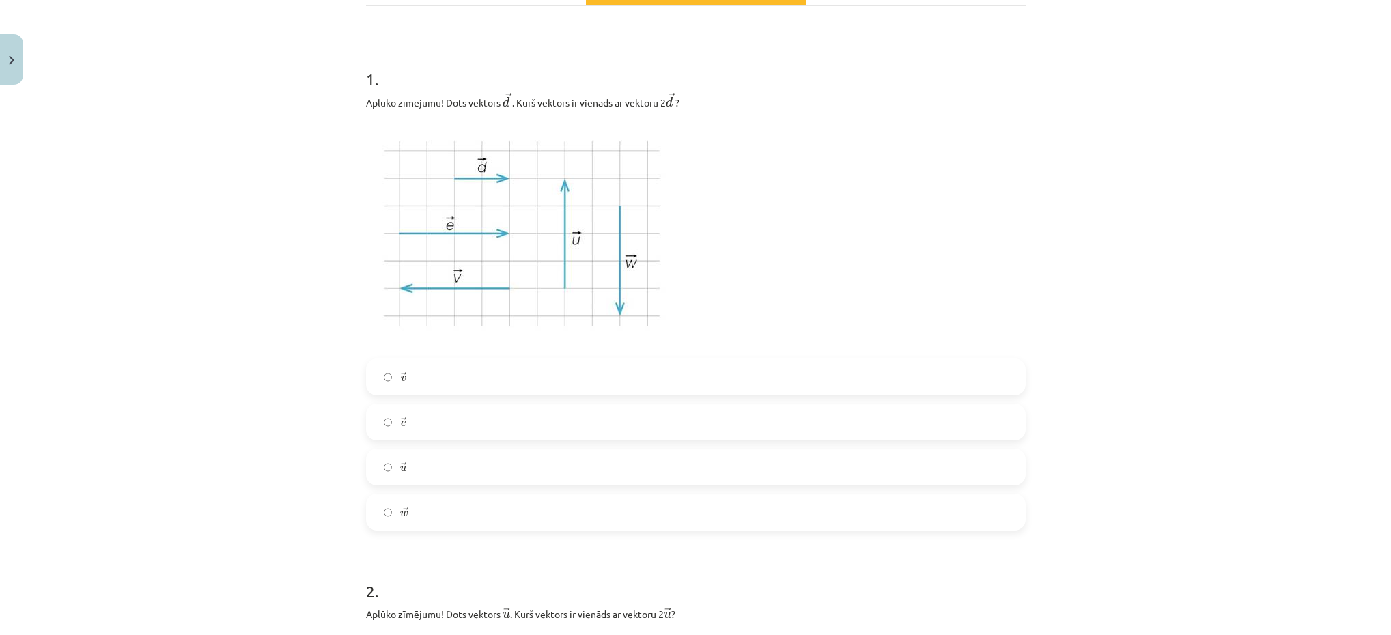
scroll to position [236, 0]
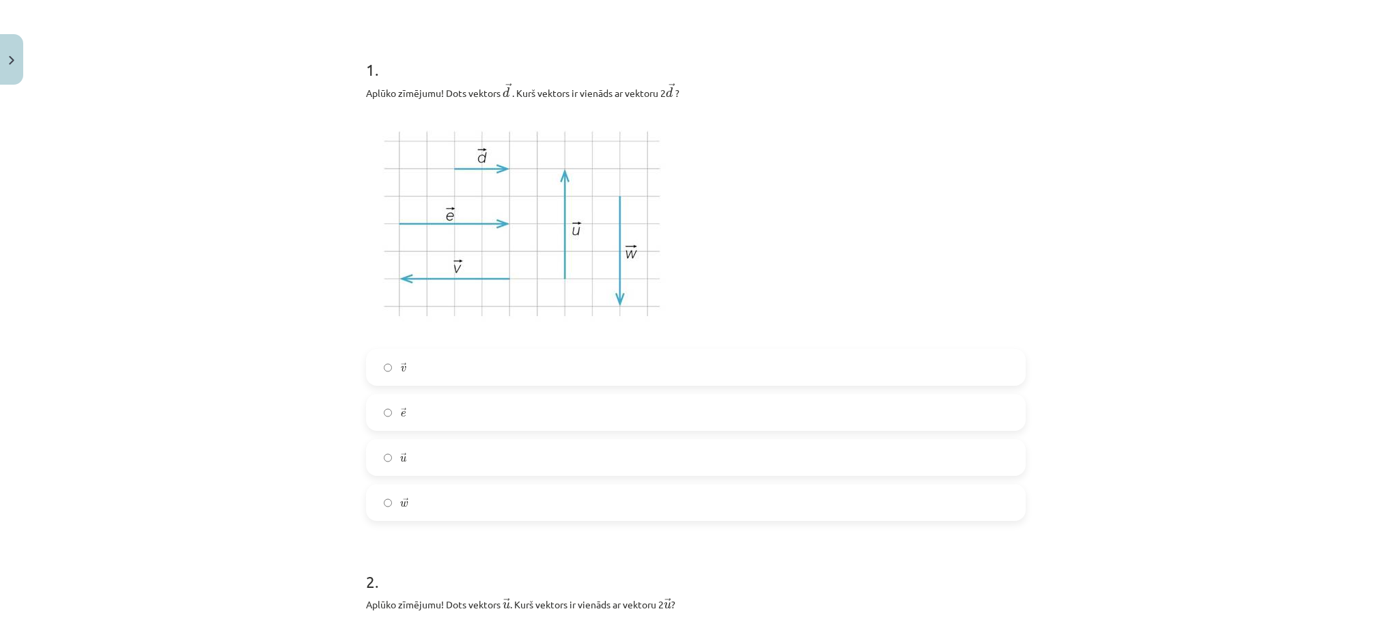
click at [511, 416] on label "→ e e →" at bounding box center [695, 412] width 657 height 34
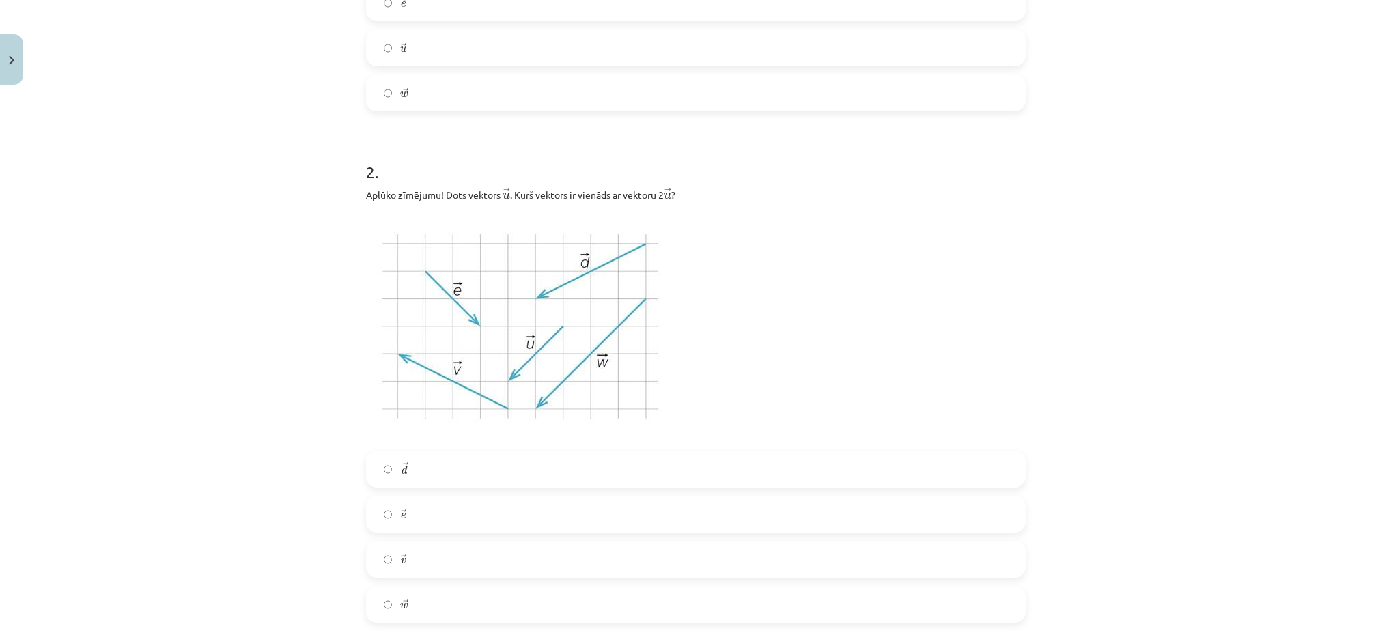
scroll to position [645, 0]
click at [545, 477] on label "→ d d →" at bounding box center [695, 469] width 657 height 34
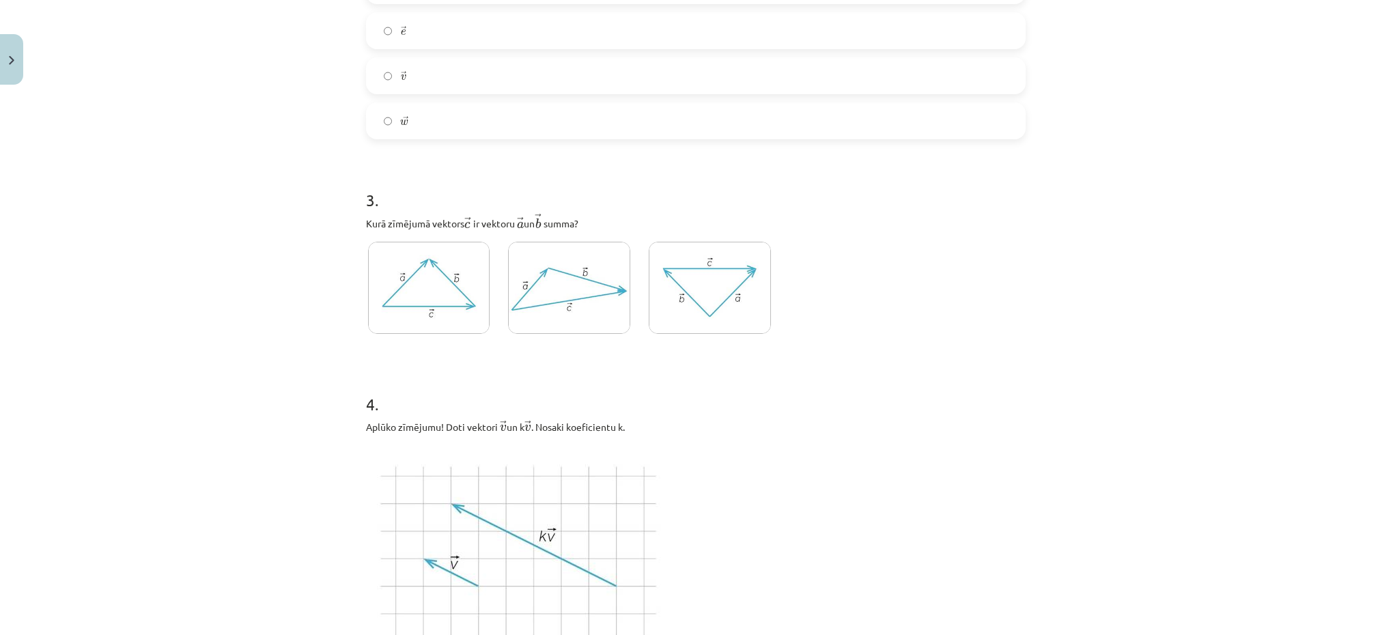
scroll to position [1133, 0]
click at [716, 248] on img at bounding box center [710, 283] width 122 height 92
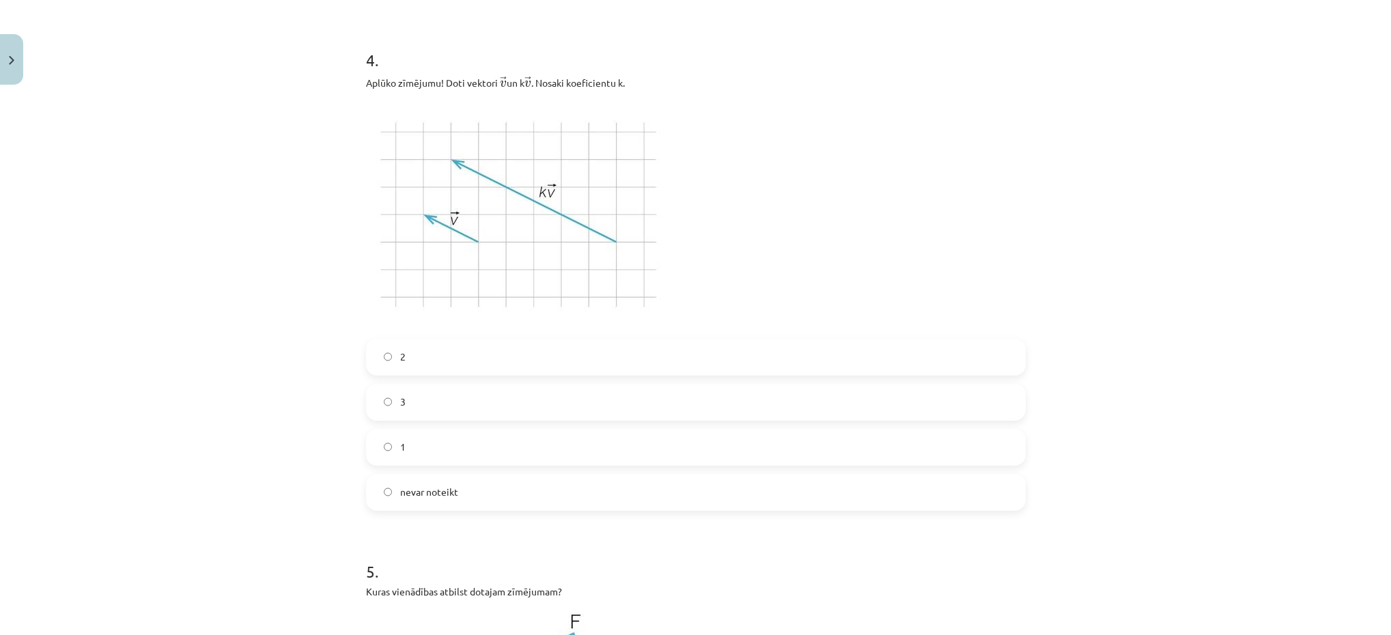
scroll to position [1486, 0]
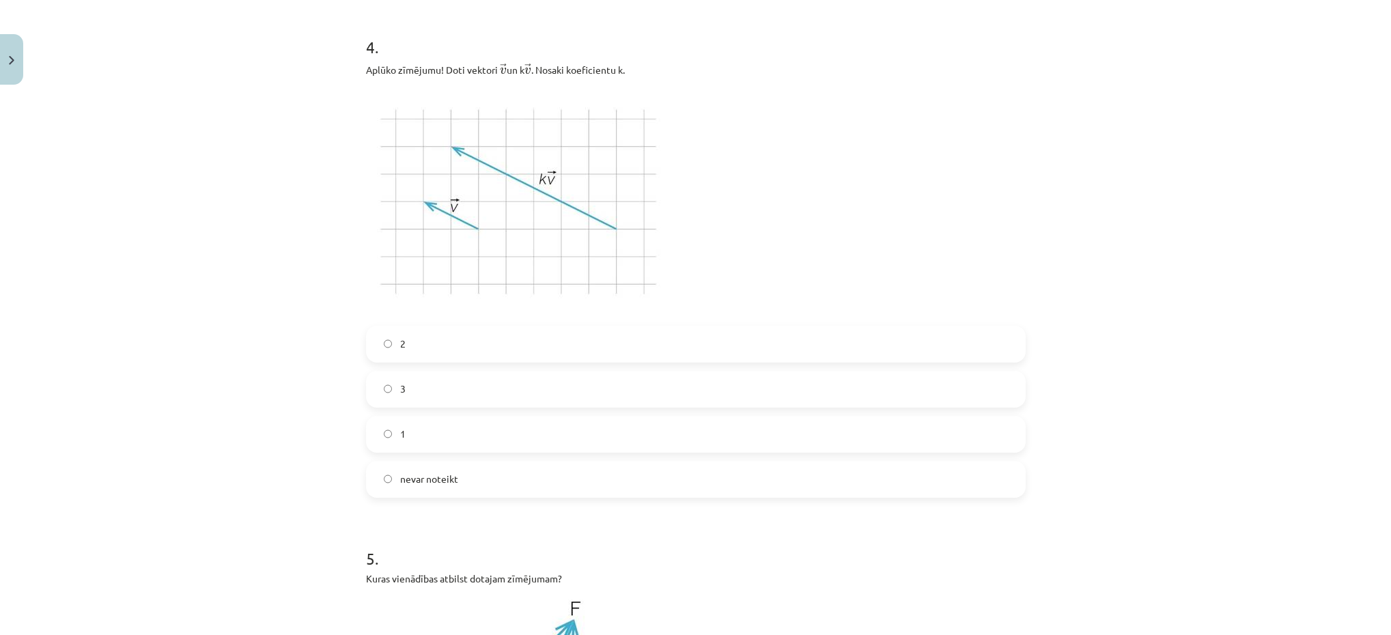
click at [838, 479] on label "nevar noteikt" at bounding box center [695, 479] width 657 height 34
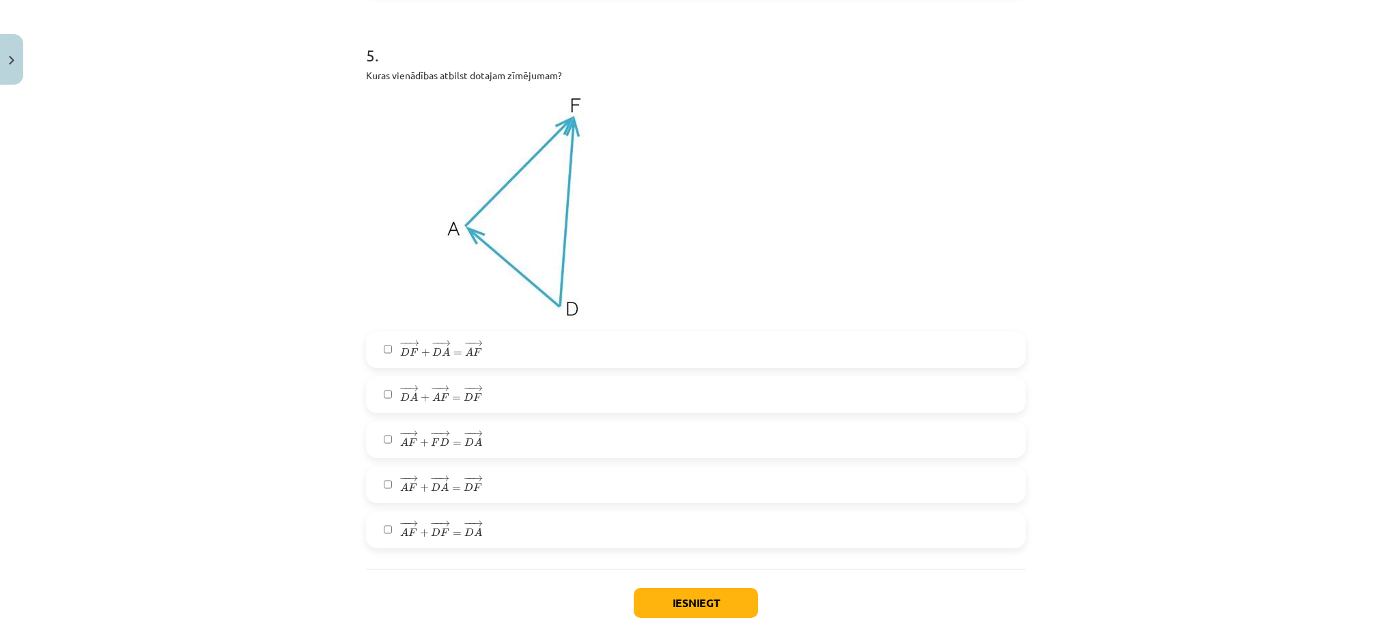
scroll to position [1994, 0]
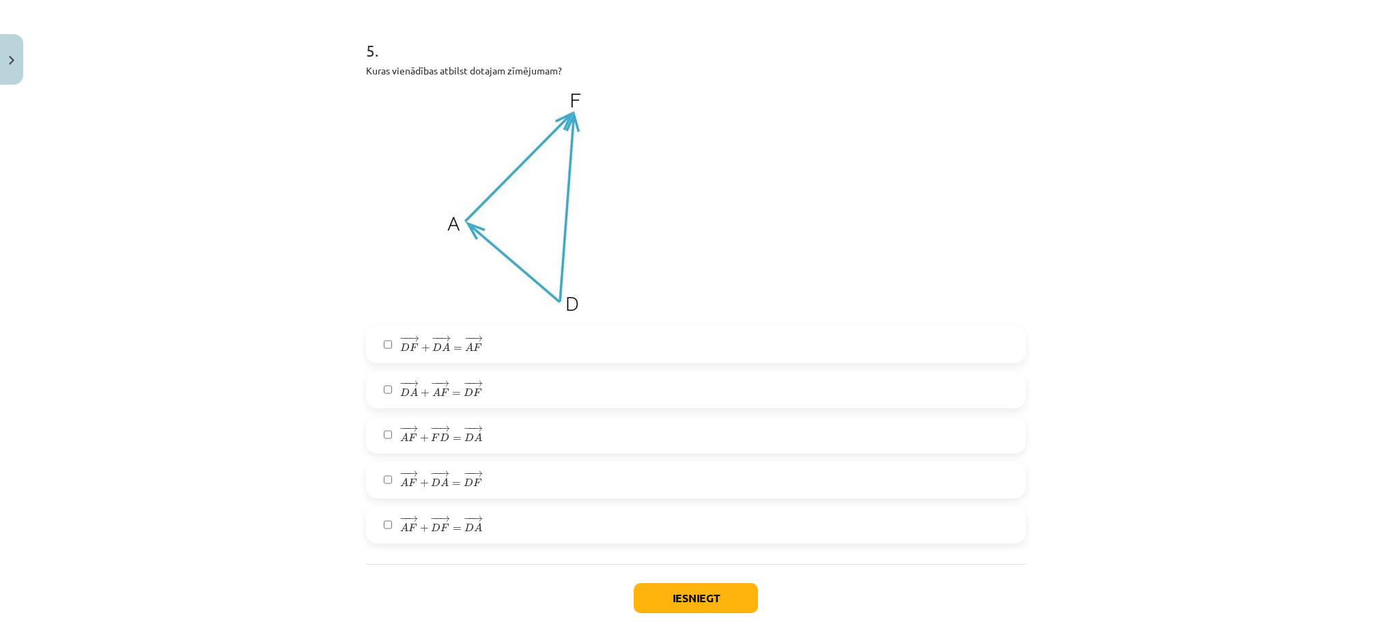
click at [820, 539] on label "− − → A F + − − → D F = − − → D A A F → + D F → = D A →" at bounding box center [695, 525] width 657 height 34
click at [804, 457] on div "− − → D F + − − → D A = − − → A F D F → + D A → = A F → − − → D A + − − → A F =…" at bounding box center [696, 434] width 660 height 217
click at [803, 397] on label "− − → D A + − − → A F = − − → D F D A → + A F → = D F →" at bounding box center [695, 390] width 657 height 34
click at [799, 443] on label "− − → A F + − − → F D = − − → D A A F → + F D → = D A →" at bounding box center [695, 435] width 657 height 34
click at [711, 563] on button "Iesniegt" at bounding box center [696, 598] width 124 height 30
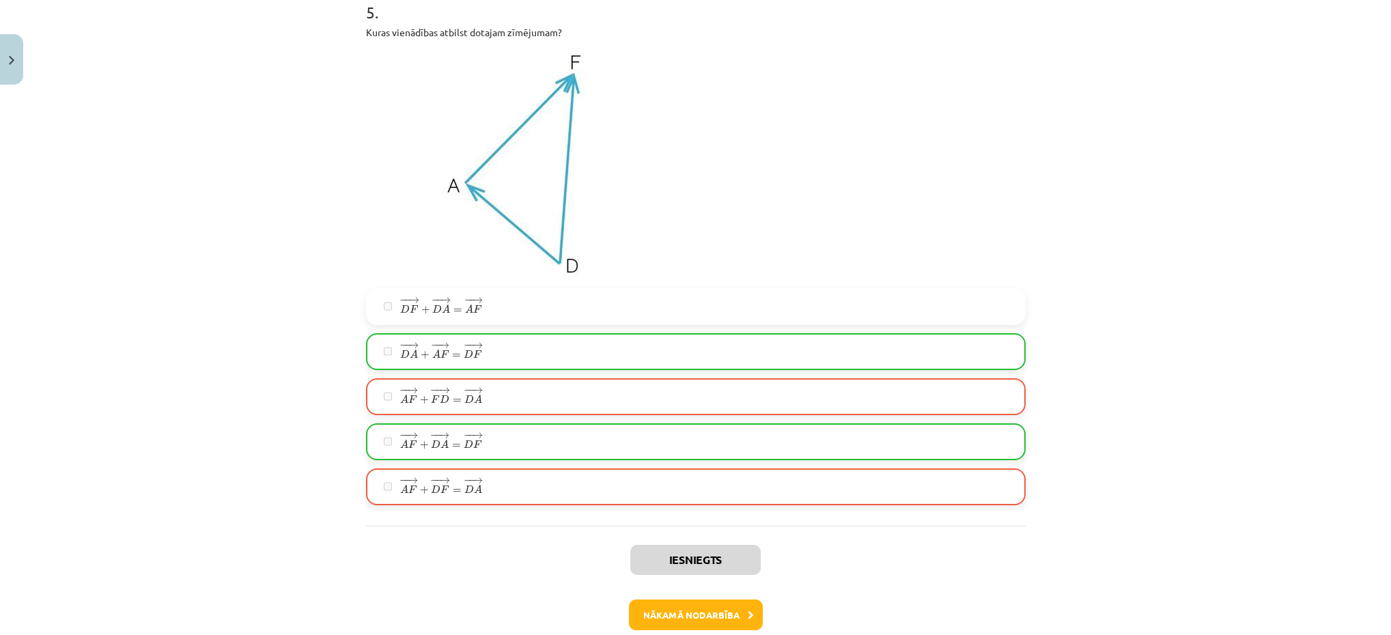
scroll to position [2108, 0]
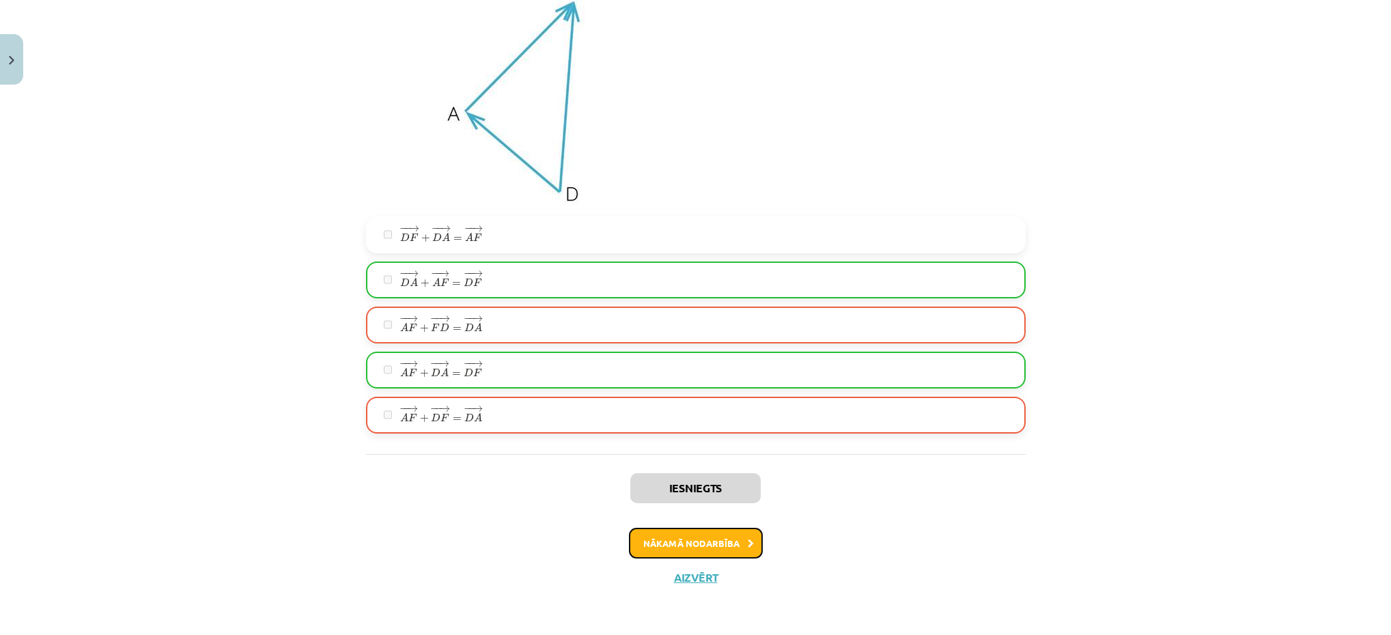
click at [748, 543] on icon at bounding box center [751, 543] width 6 height 9
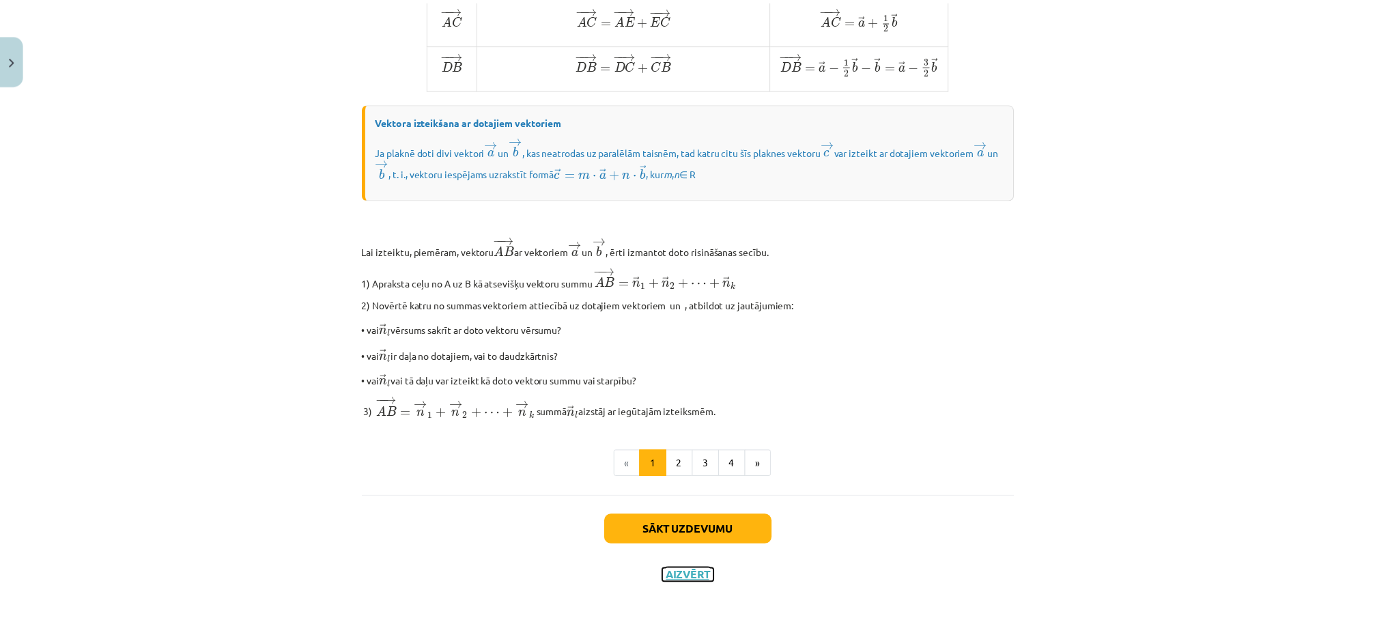
scroll to position [1004, 0]
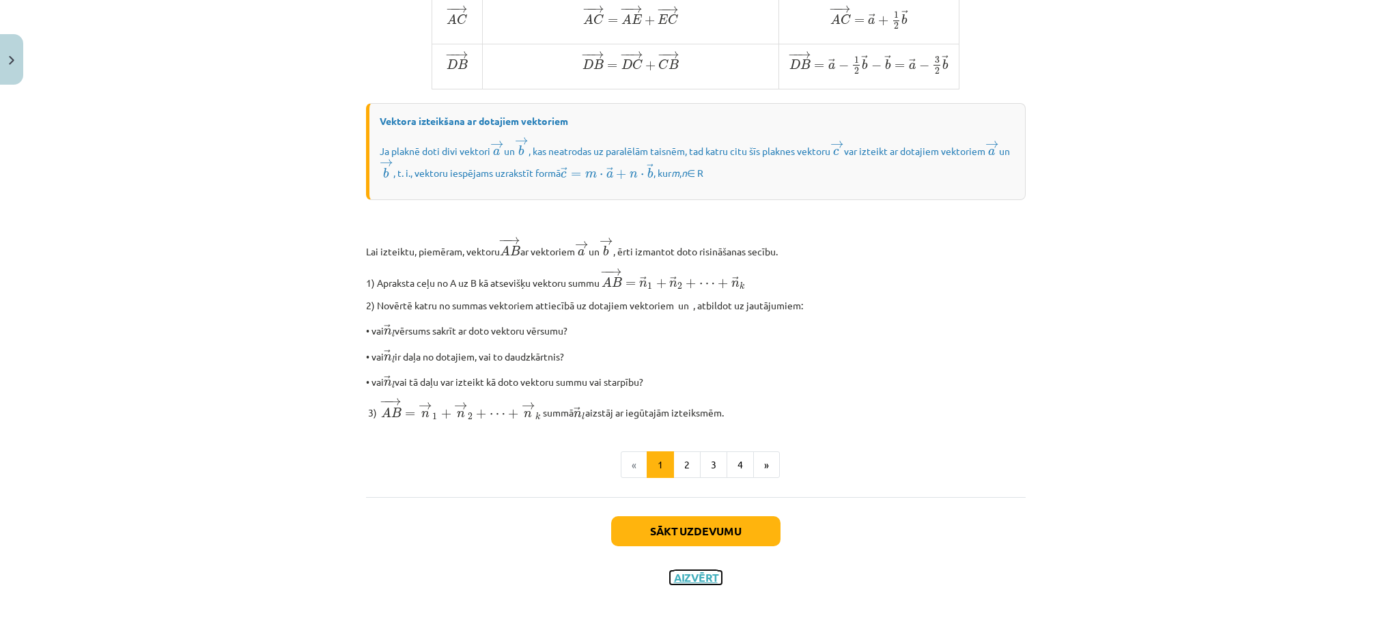
click at [686, 563] on button "Aizvērt" at bounding box center [696, 578] width 52 height 14
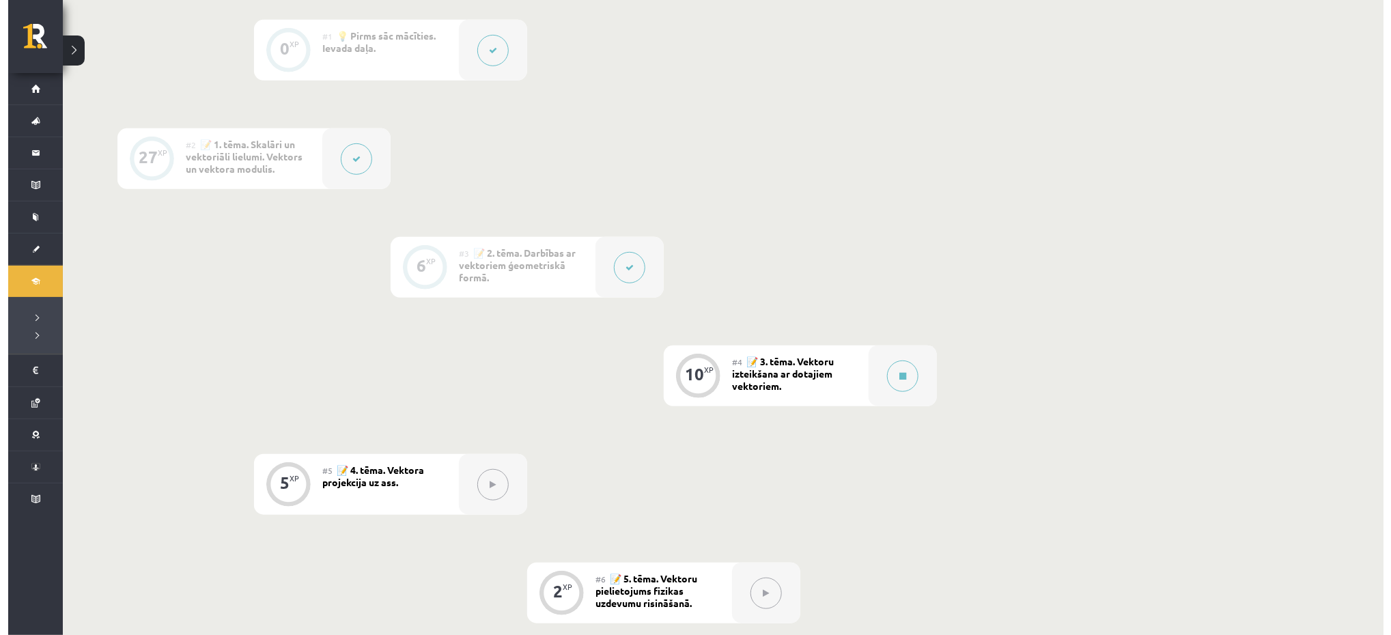
scroll to position [351, 0]
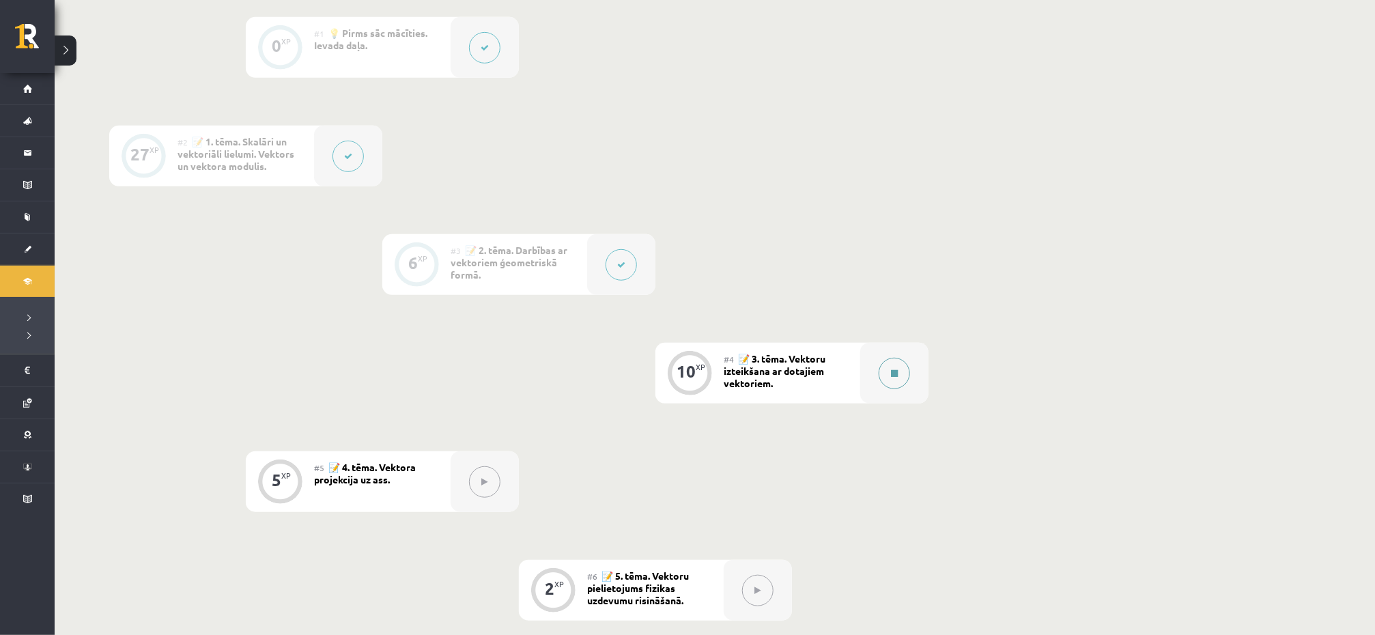
click at [877, 376] on div at bounding box center [894, 373] width 68 height 61
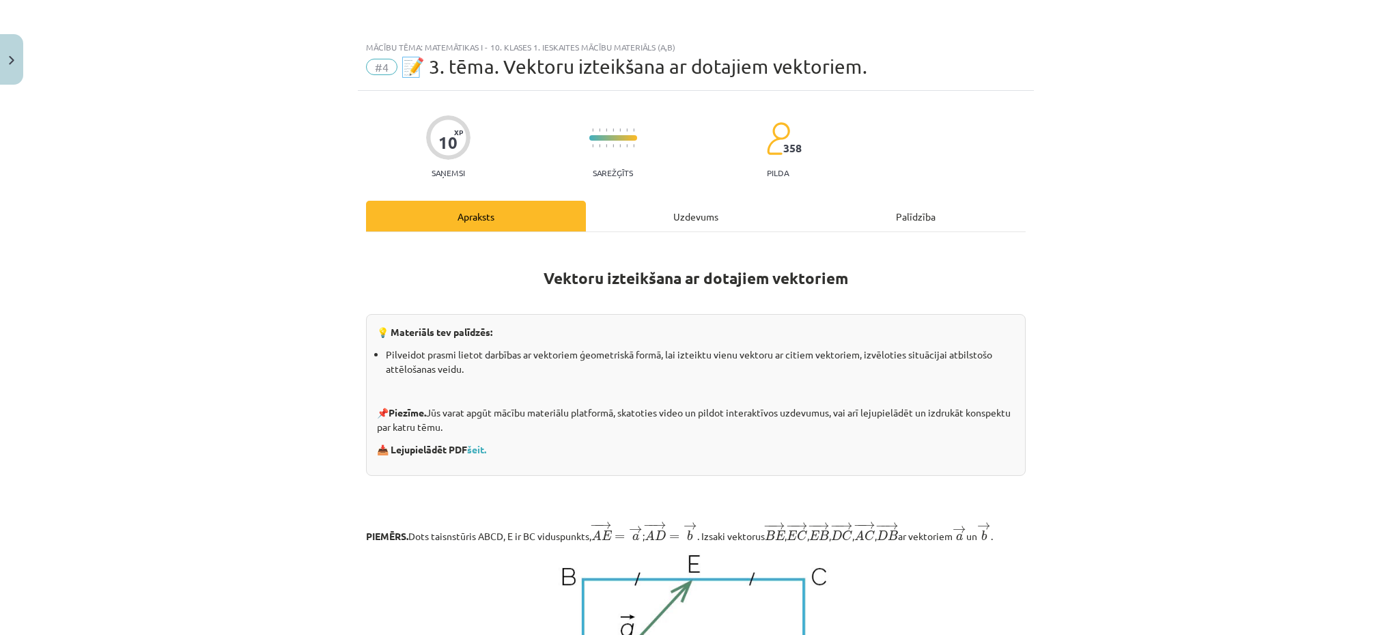
click at [698, 217] on div "Uzdevums" at bounding box center [696, 216] width 220 height 31
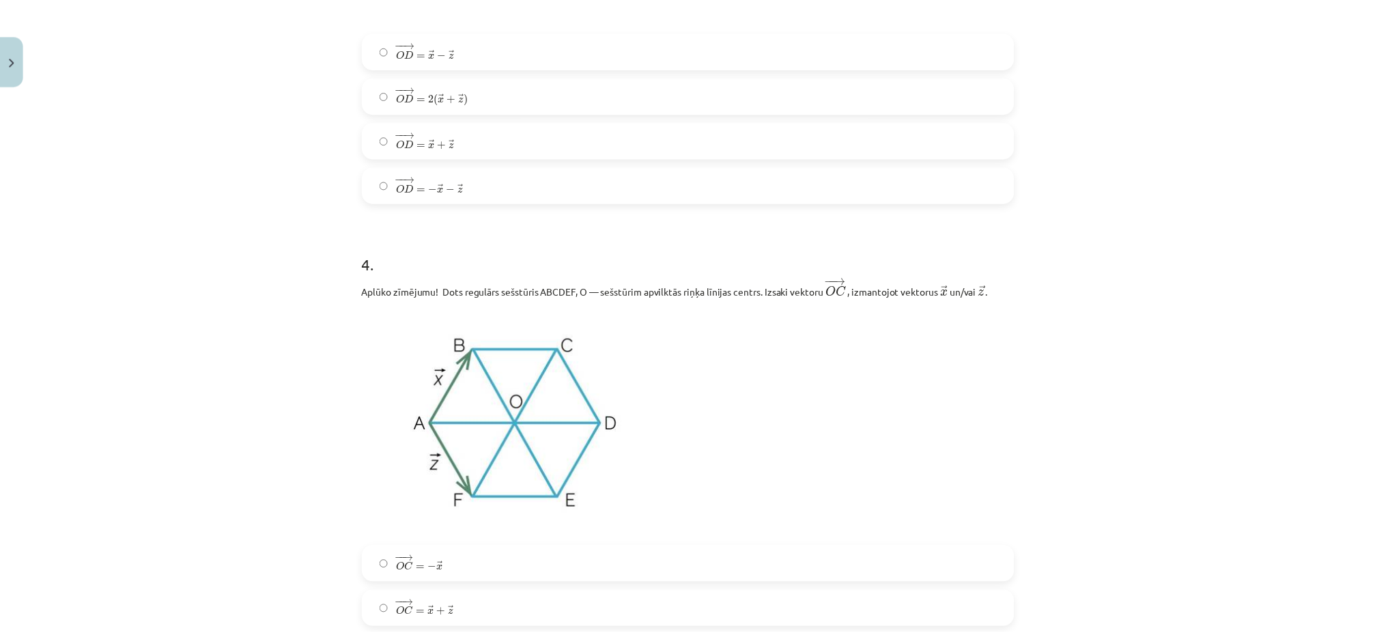
scroll to position [2434, 0]
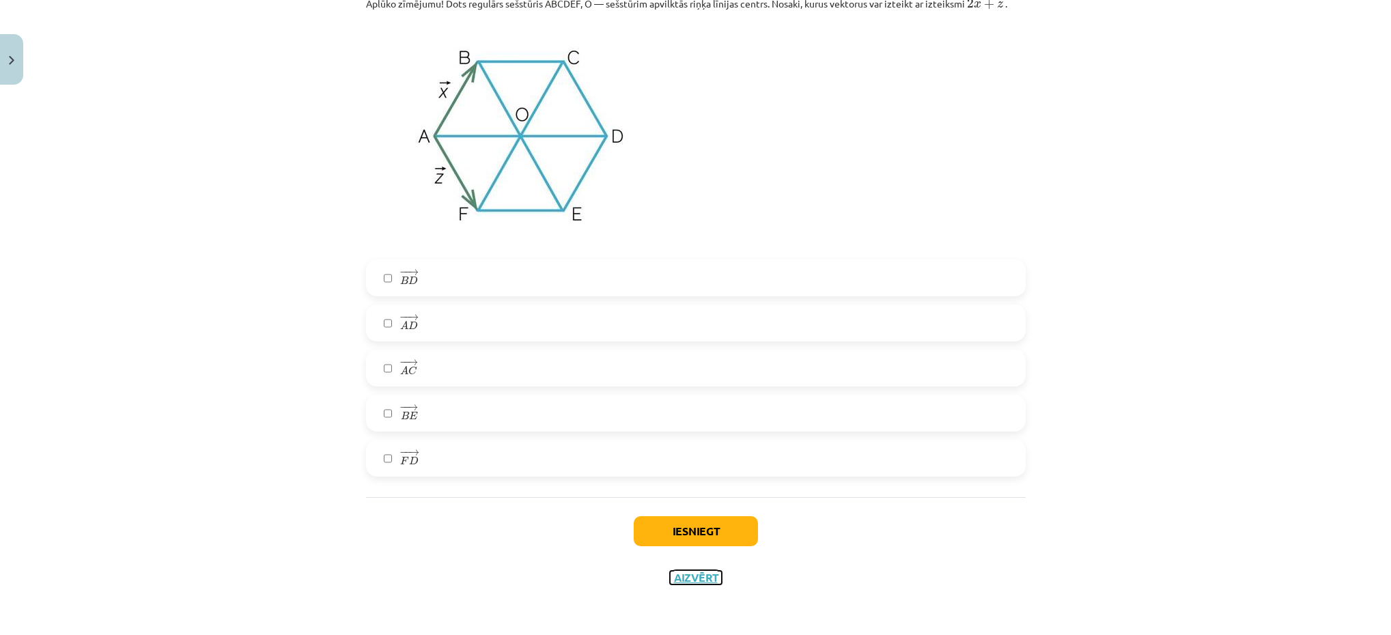
click at [700, 563] on button "Aizvērt" at bounding box center [696, 578] width 52 height 14
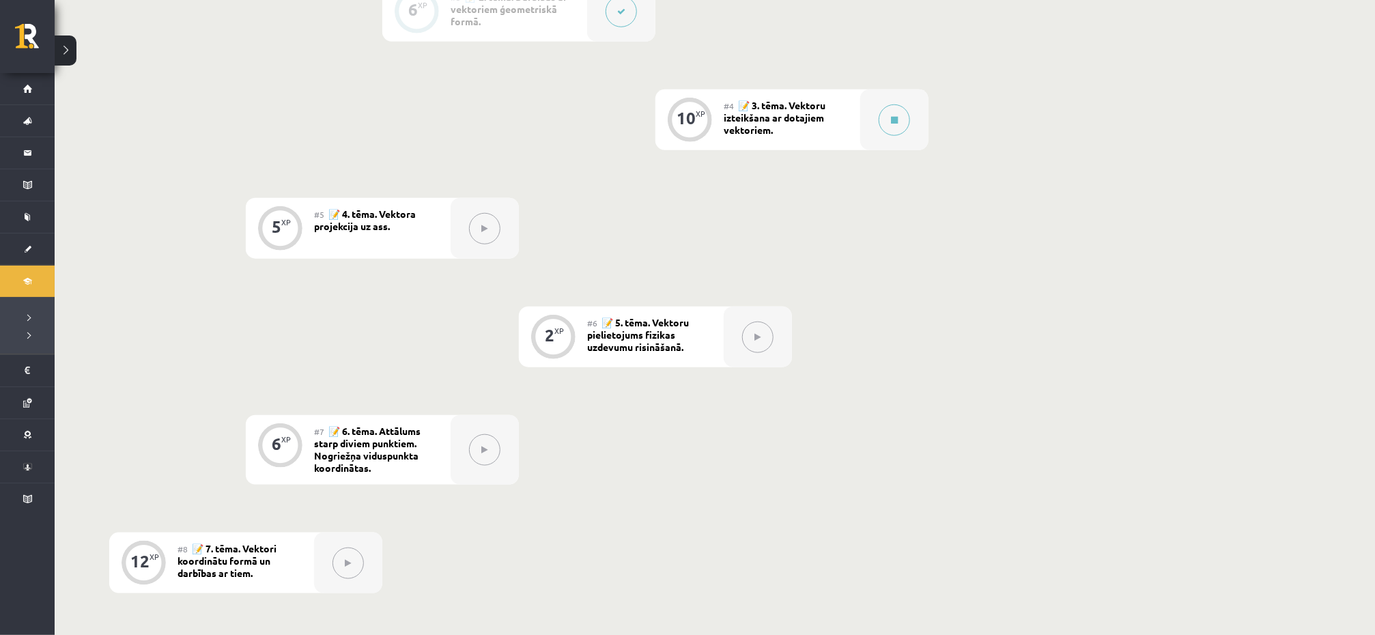
scroll to position [569, 0]
